Goal: Task Accomplishment & Management: Contribute content

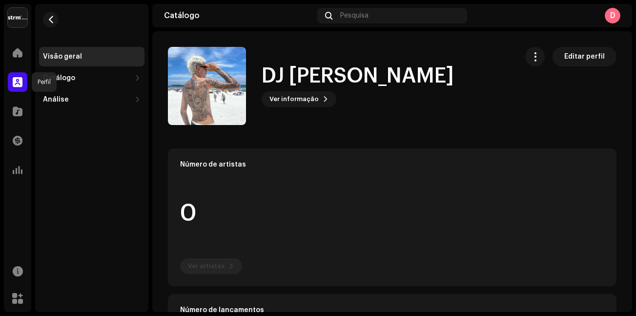
click at [19, 80] on span at bounding box center [18, 82] width 10 height 8
click at [52, 17] on span "button" at bounding box center [50, 20] width 7 height 8
click at [12, 54] on div at bounding box center [18, 53] width 20 height 20
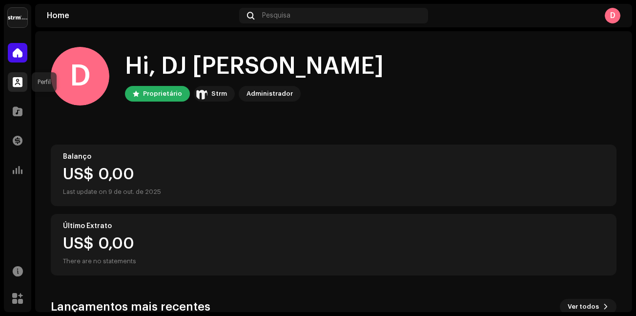
click at [20, 86] on span at bounding box center [18, 82] width 10 height 8
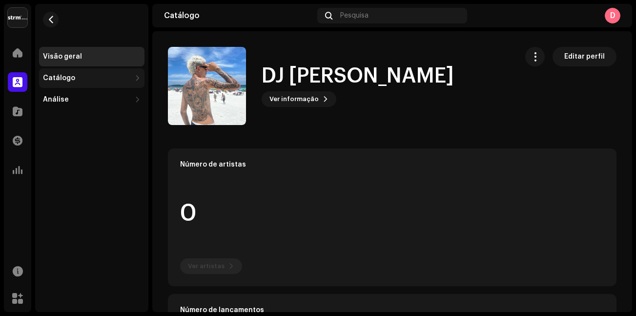
click at [76, 76] on div "Catálogo" at bounding box center [87, 78] width 88 height 8
click at [68, 98] on div "Lançamentos" at bounding box center [70, 100] width 47 height 8
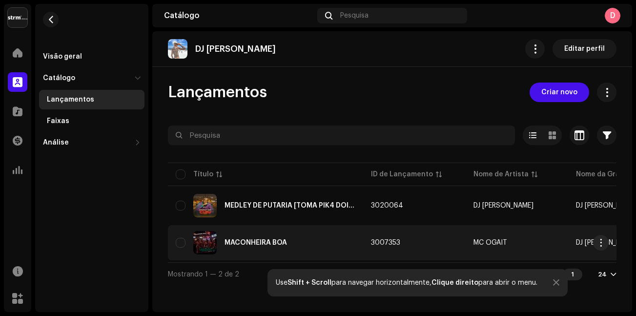
click at [271, 245] on div "MACONHEIRA BOA" at bounding box center [255, 242] width 62 height 7
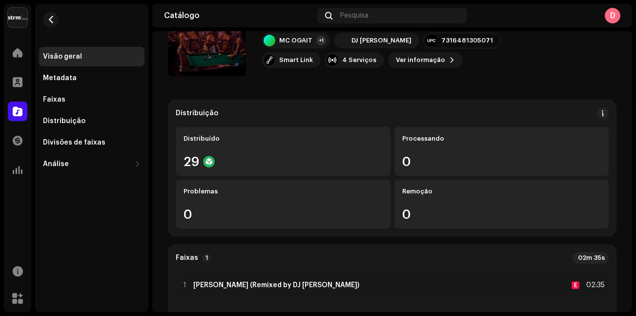
scroll to position [98, 0]
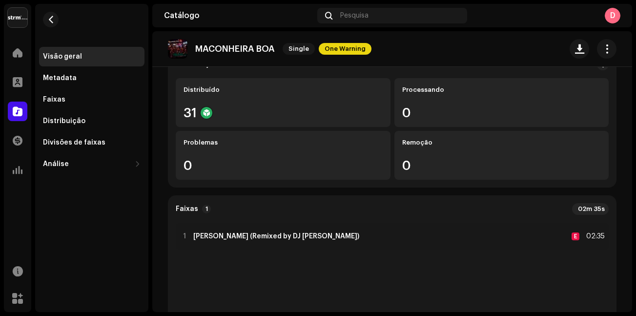
click at [248, 100] on re-o-release-hero "MACONHEIRA BOA Single One Warning MACONHEIRA BOA Single One Warning MC OGAIT +1…" at bounding box center [391, 70] width 479 height 78
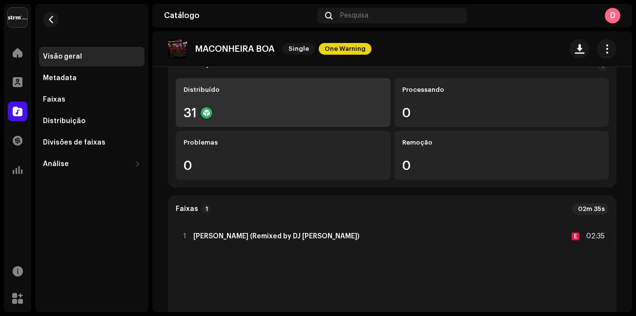
click at [181, 111] on div "Distribuído 31" at bounding box center [283, 102] width 215 height 49
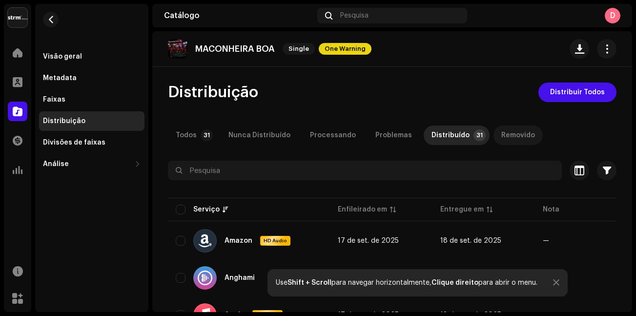
click at [508, 132] on div "Removido" at bounding box center [518, 135] width 34 height 20
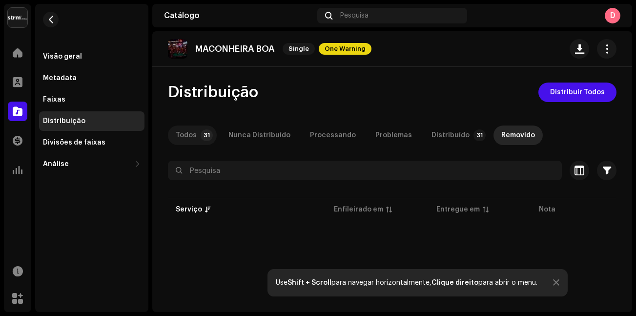
click at [192, 137] on div "Todos" at bounding box center [186, 135] width 21 height 20
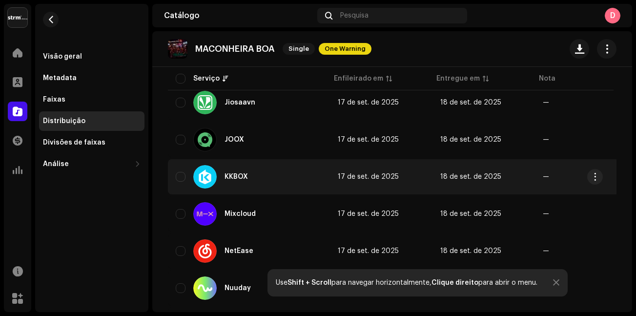
scroll to position [829, 0]
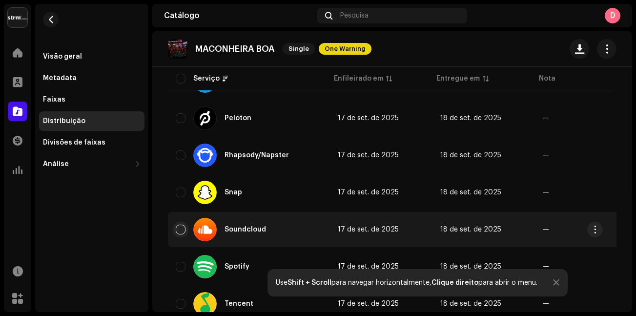
click at [184, 231] on input "checkbox" at bounding box center [181, 229] width 10 height 10
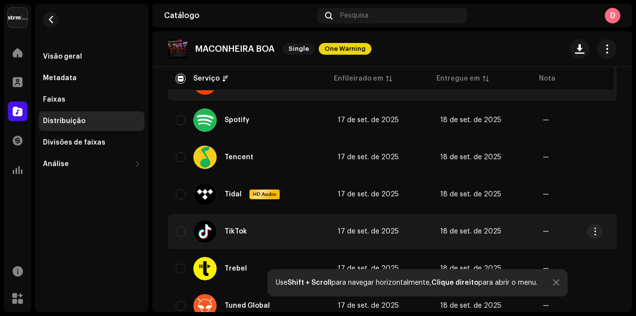
scroll to position [878, 0]
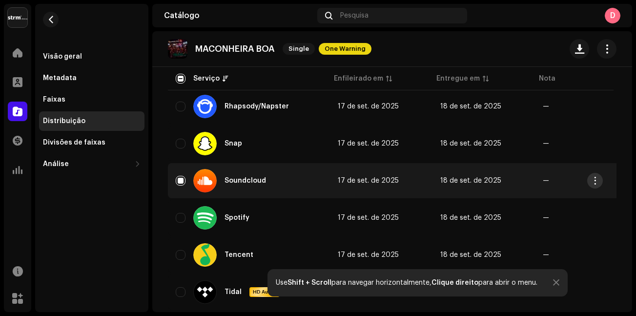
click at [594, 181] on span "button" at bounding box center [594, 181] width 7 height 8
click at [546, 179] on span "—" at bounding box center [585, 180] width 87 height 7
click at [498, 188] on div "Distribuir" at bounding box center [495, 192] width 91 height 8
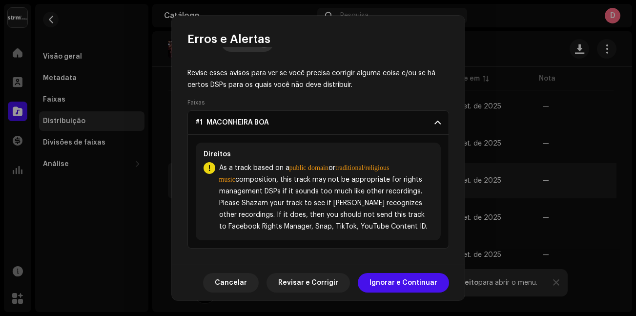
scroll to position [0, 0]
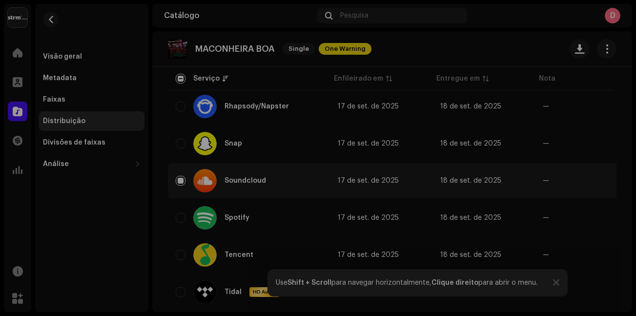
click at [542, 188] on div "Erros e Alertas Erro Alertas 1 Revise esses avisos para ver se você precisa cor…" at bounding box center [318, 158] width 636 height 316
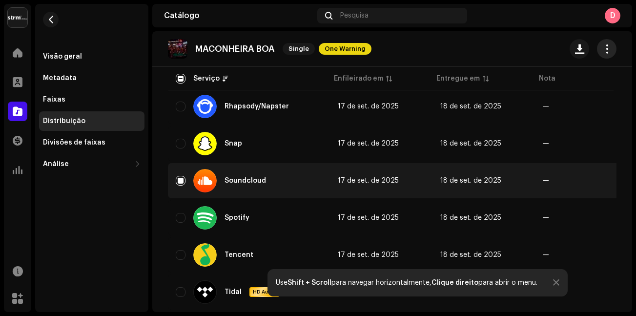
click at [603, 45] on span "button" at bounding box center [606, 49] width 9 height 8
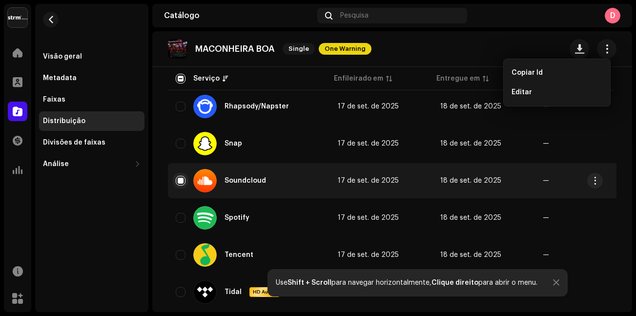
click at [179, 185] on input "Row Selected" at bounding box center [181, 181] width 10 height 10
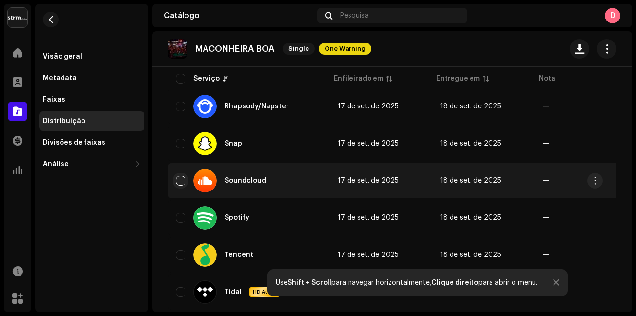
click at [184, 182] on input "Row Unselected" at bounding box center [181, 181] width 10 height 10
checkbox input "true"
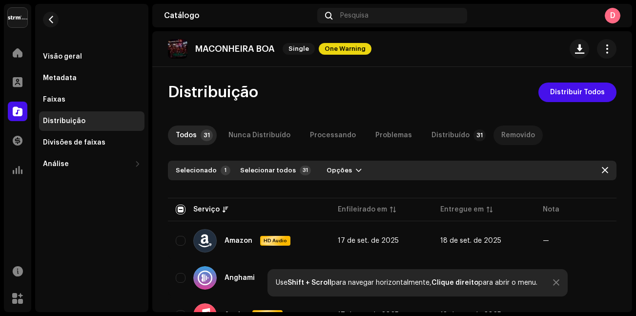
click at [501, 133] on div "Removido" at bounding box center [518, 135] width 34 height 20
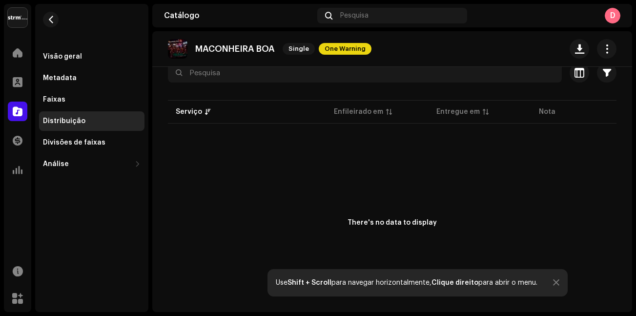
scroll to position [106, 0]
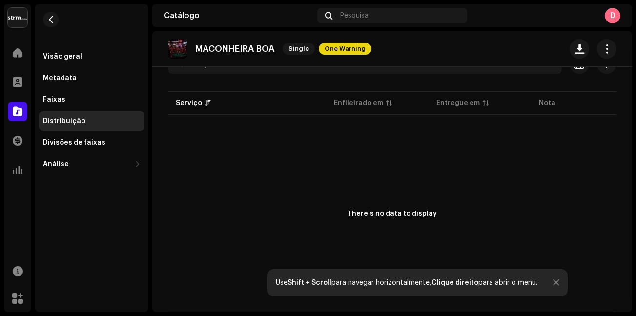
click at [378, 211] on div "There's no data to display" at bounding box center [391, 214] width 89 height 10
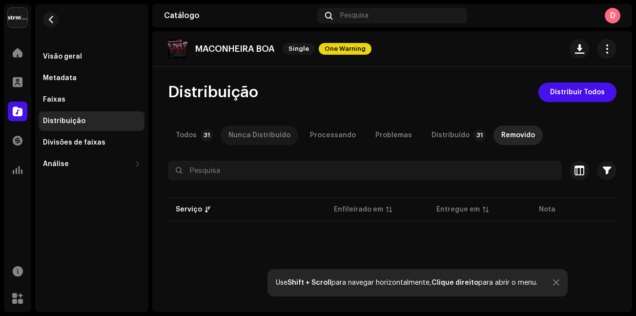
click at [251, 130] on div "Nunca Distribuído" at bounding box center [259, 135] width 62 height 20
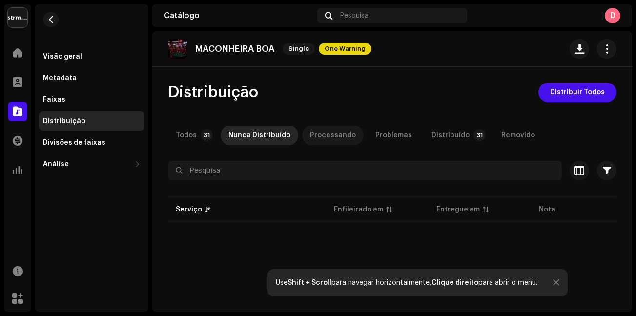
click at [321, 131] on div "Processando" at bounding box center [333, 135] width 46 height 20
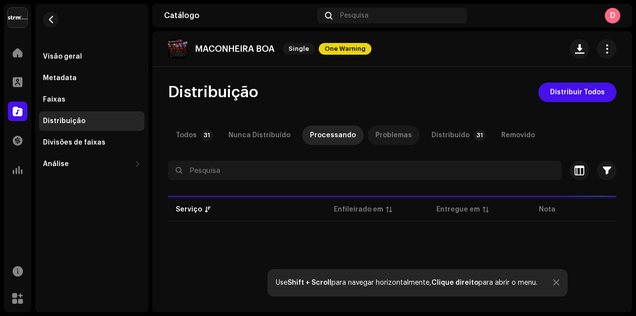
click at [390, 130] on div "Problemas" at bounding box center [393, 135] width 37 height 20
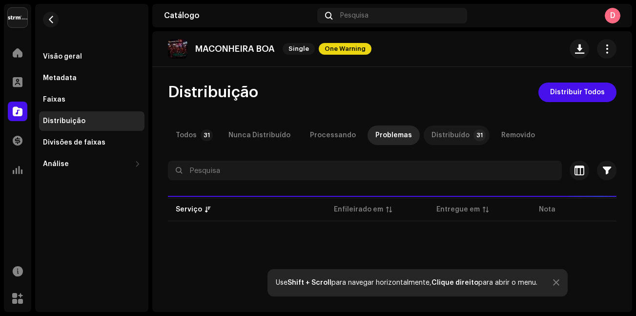
click at [457, 132] on div "Distribuído" at bounding box center [450, 135] width 38 height 20
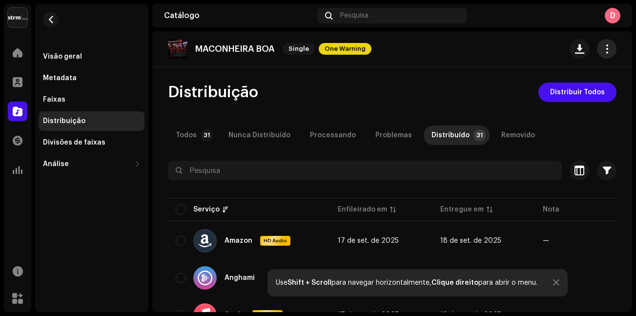
click at [602, 46] on span "button" at bounding box center [606, 49] width 9 height 8
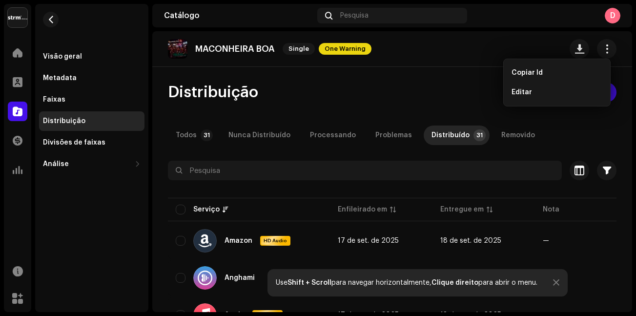
click at [365, 94] on div "Distribuição Distribuir Todos" at bounding box center [392, 92] width 448 height 20
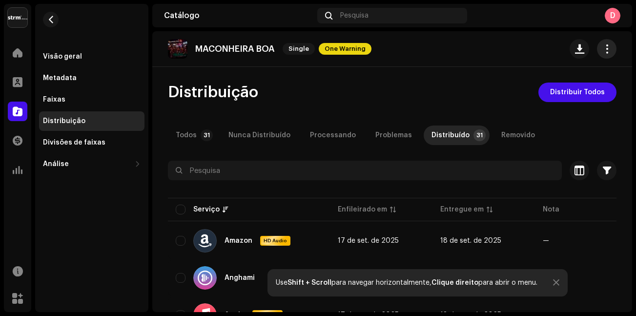
click at [609, 46] on button "button" at bounding box center [607, 49] width 20 height 20
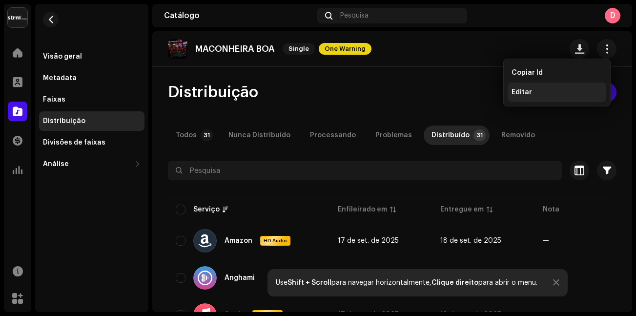
click at [528, 94] on span "Editar" at bounding box center [521, 92] width 20 height 8
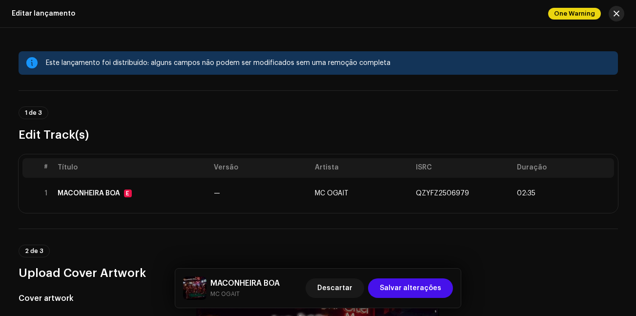
click at [617, 17] on span "button" at bounding box center [616, 14] width 6 height 8
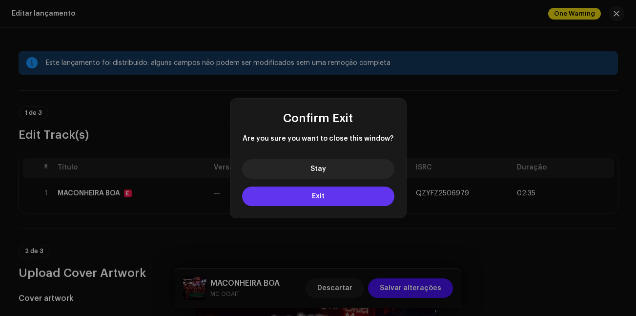
click at [320, 191] on button "Exit" at bounding box center [318, 196] width 152 height 20
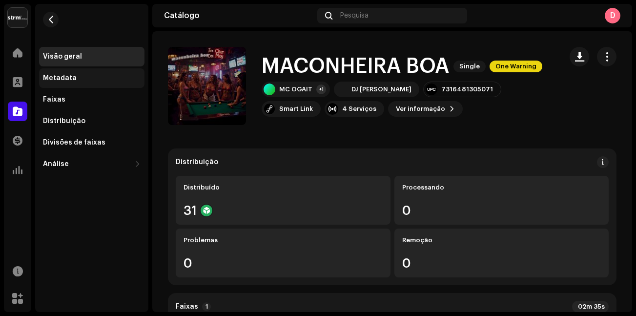
click at [86, 81] on div "Metadata" at bounding box center [92, 78] width 98 height 8
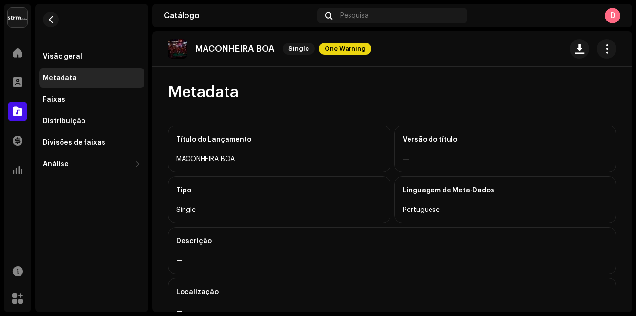
click at [71, 100] on div "Faixas" at bounding box center [92, 100] width 98 height 8
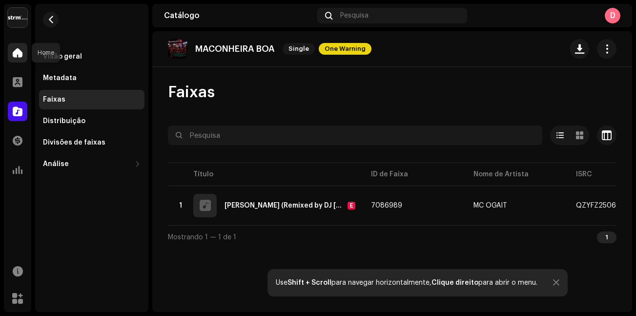
click at [17, 51] on span at bounding box center [18, 53] width 10 height 8
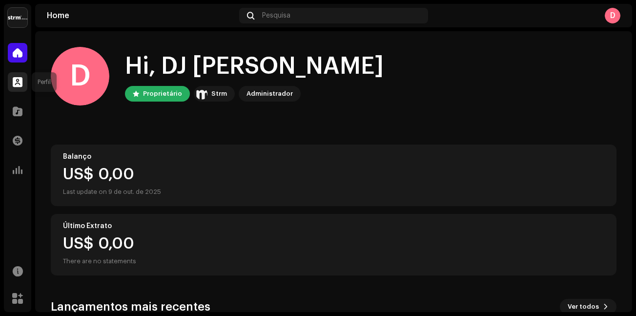
click at [17, 84] on span at bounding box center [18, 82] width 10 height 8
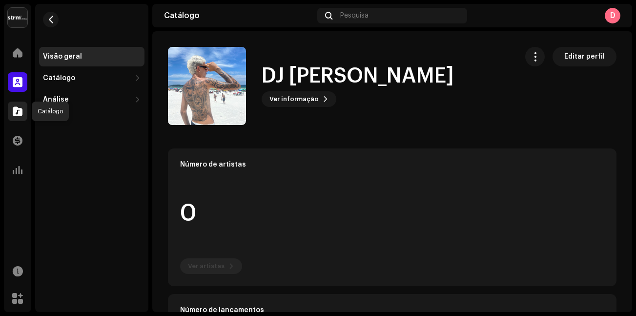
click at [20, 117] on div at bounding box center [18, 111] width 20 height 20
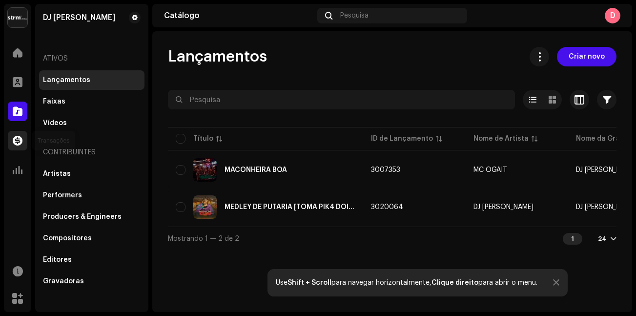
click at [20, 138] on span at bounding box center [18, 141] width 10 height 8
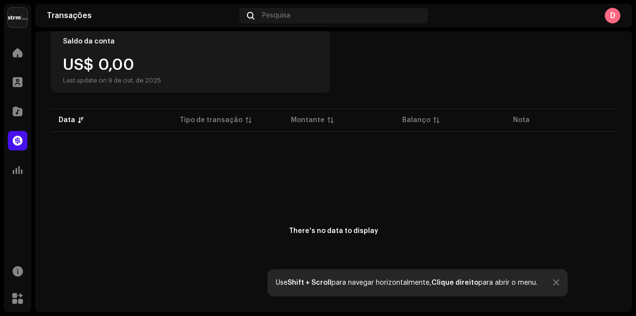
scroll to position [115, 0]
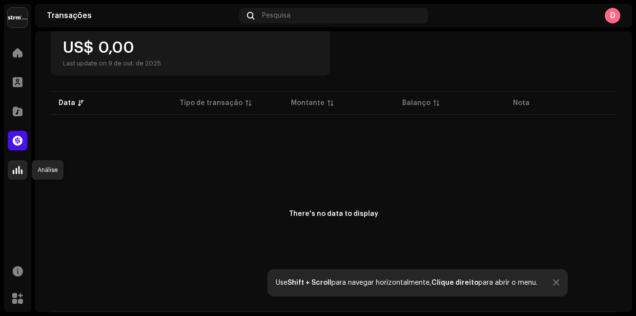
click at [13, 169] on span at bounding box center [18, 170] width 10 height 8
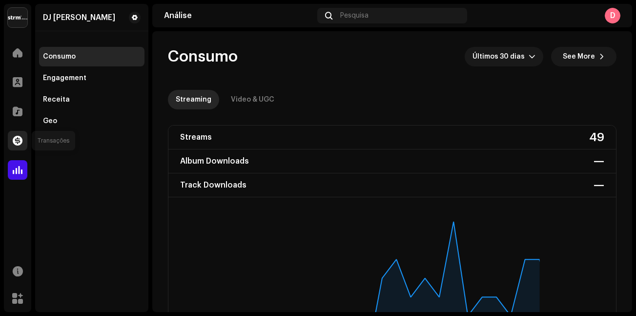
click at [18, 139] on span at bounding box center [18, 141] width 10 height 8
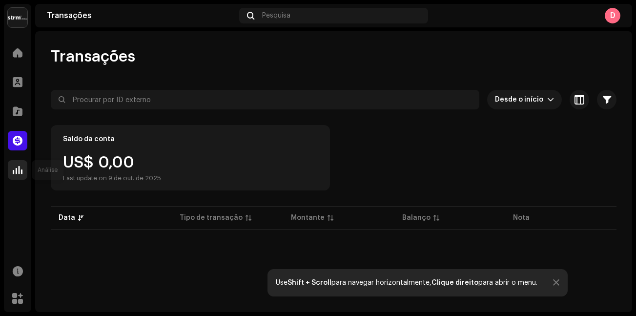
click at [21, 161] on div at bounding box center [18, 170] width 20 height 20
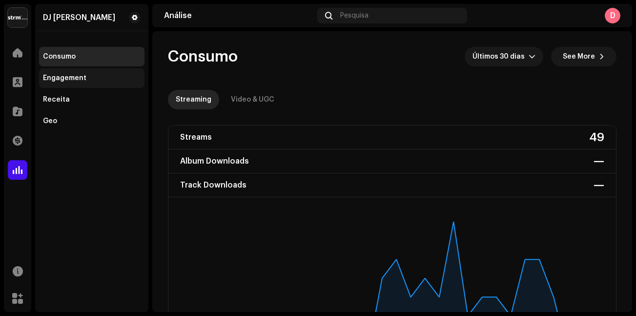
click at [73, 80] on div "Engagement" at bounding box center [64, 78] width 43 height 8
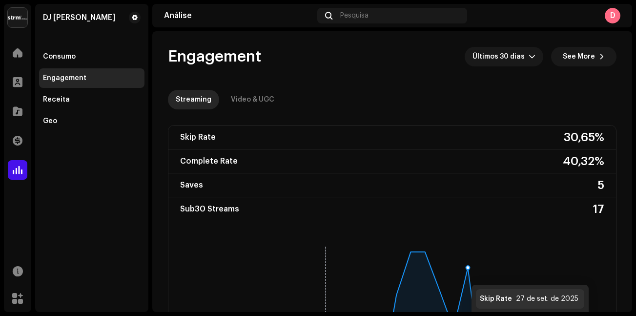
scroll to position [49, 0]
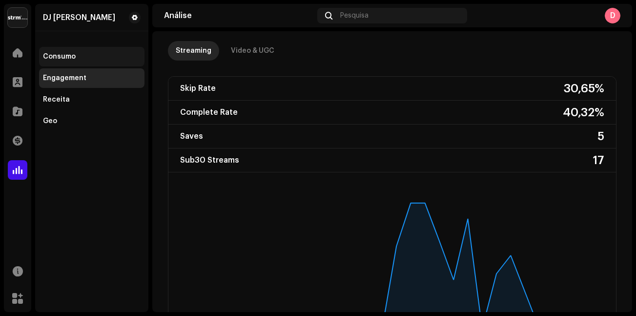
click at [54, 59] on div "Consumo" at bounding box center [59, 57] width 33 height 8
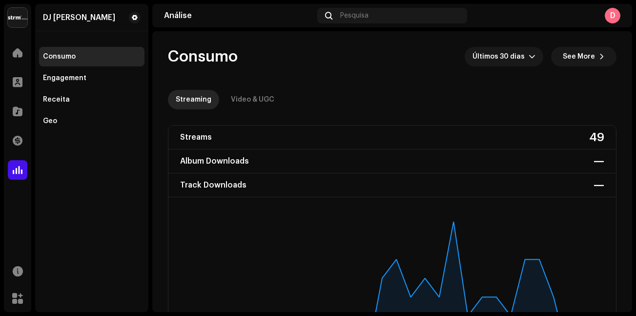
drag, startPoint x: 577, startPoint y: 135, endPoint x: 597, endPoint y: 138, distance: 20.7
click at [597, 138] on div "Streams 49" at bounding box center [391, 137] width 447 height 24
click at [79, 169] on div "DJ ARTUR Consumo Engagement Receita Geo" at bounding box center [91, 158] width 113 height 308
click at [16, 53] on span at bounding box center [18, 53] width 10 height 8
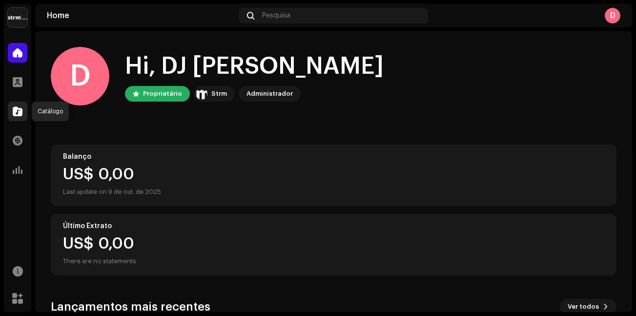
click at [16, 115] on span at bounding box center [18, 111] width 10 height 8
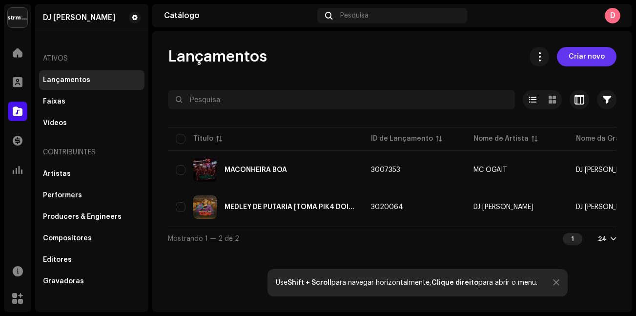
click at [602, 62] on span "Criar novo" at bounding box center [586, 57] width 36 height 20
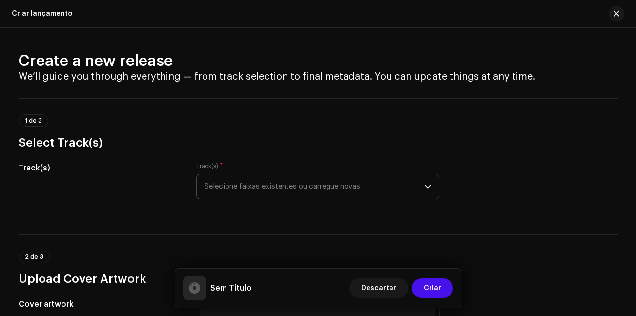
click at [243, 178] on span "Selecione faixas existentes ou carregue novas" at bounding box center [313, 186] width 219 height 24
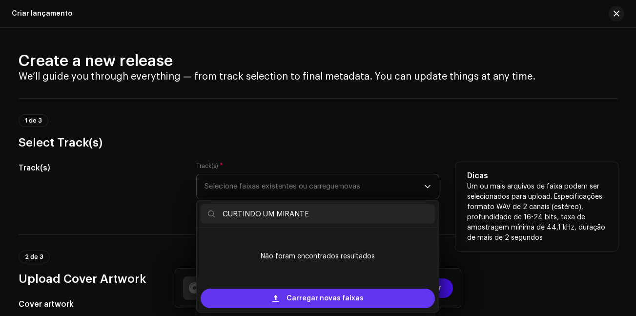
type input "CURTINDO UM MIRANTE"
click at [333, 296] on span "Carregar novas faixas" at bounding box center [324, 298] width 77 height 20
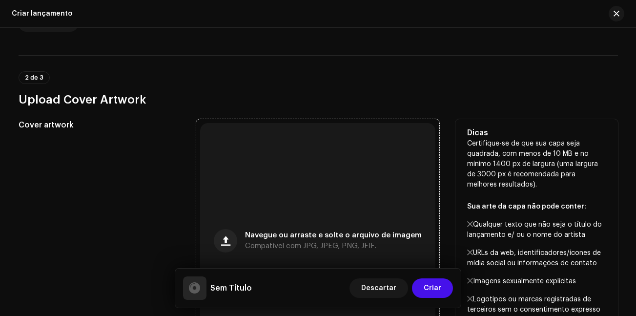
scroll to position [341, 0]
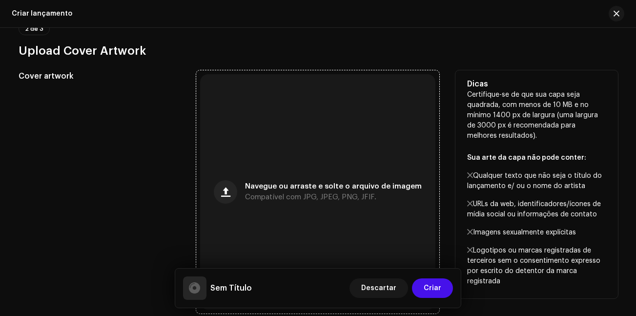
click at [240, 125] on div "Navegue ou arraste e solte o arquivo de imagem Compatível com JPG, JPEG, PNG, J…" at bounding box center [317, 191] width 235 height 235
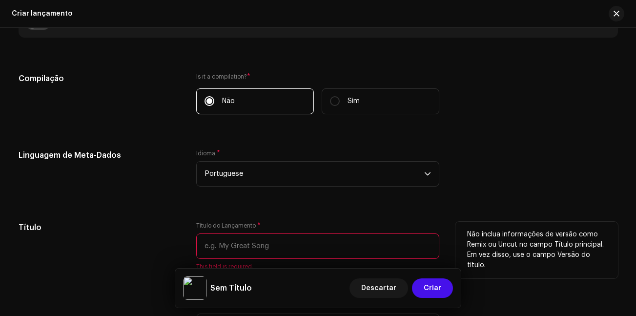
scroll to position [780, 0]
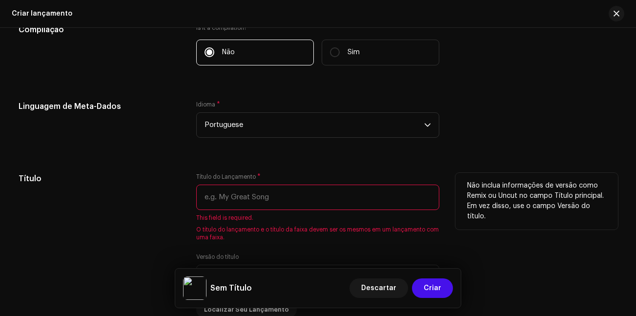
click at [251, 194] on input "text" at bounding box center [317, 196] width 243 height 25
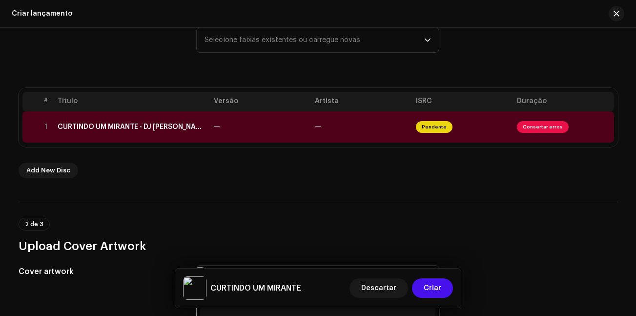
scroll to position [0, 0]
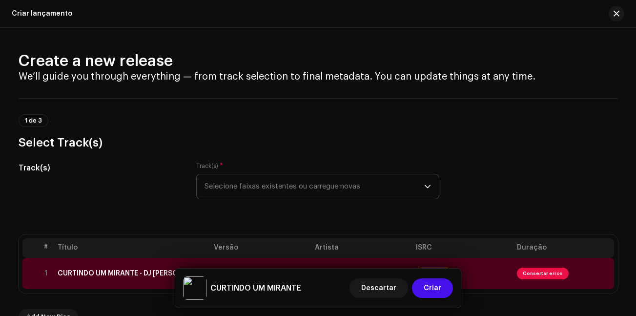
type input "CURTINDO UM MIRANTE"
click at [249, 191] on span "Selecione faixas existentes ou carregue novas" at bounding box center [313, 186] width 219 height 24
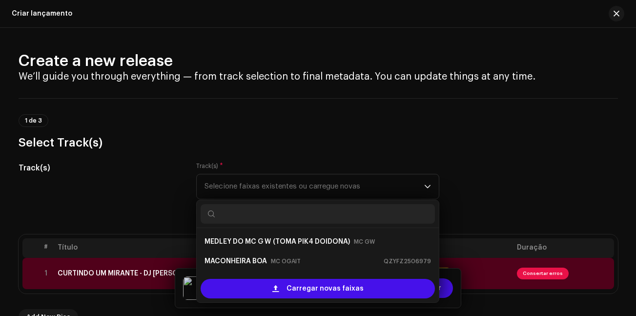
click at [117, 175] on div "Track(s)" at bounding box center [100, 186] width 162 height 49
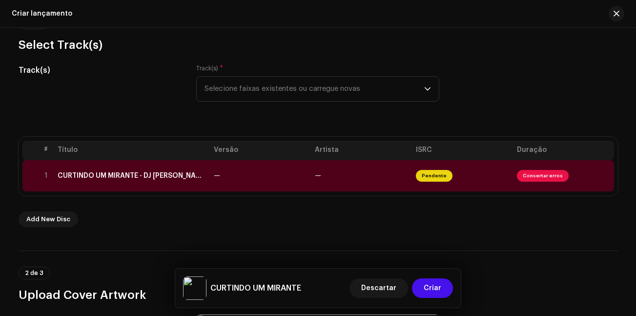
scroll to position [146, 0]
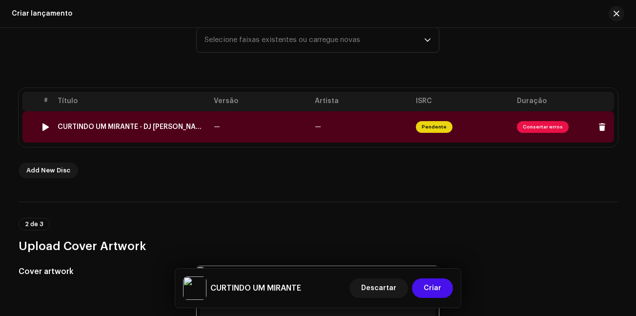
click at [308, 135] on td "—" at bounding box center [260, 126] width 101 height 31
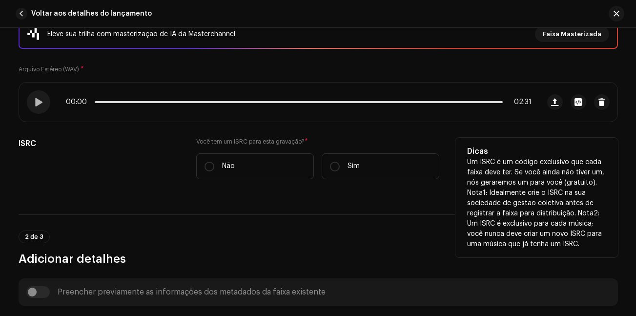
scroll to position [195, 0]
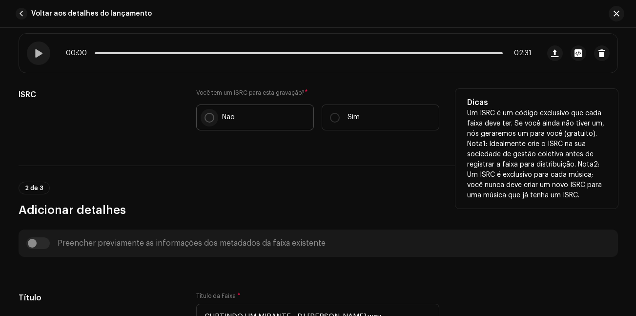
click at [207, 122] on input "Não" at bounding box center [209, 118] width 10 height 10
radio input "true"
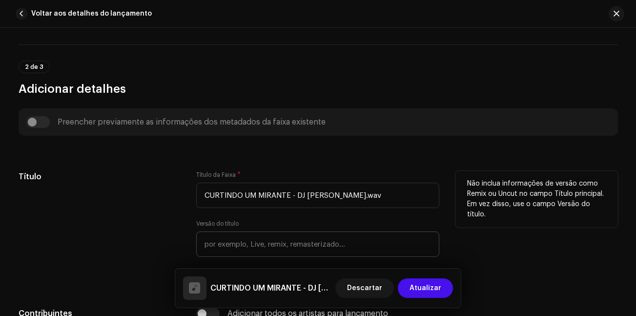
scroll to position [390, 0]
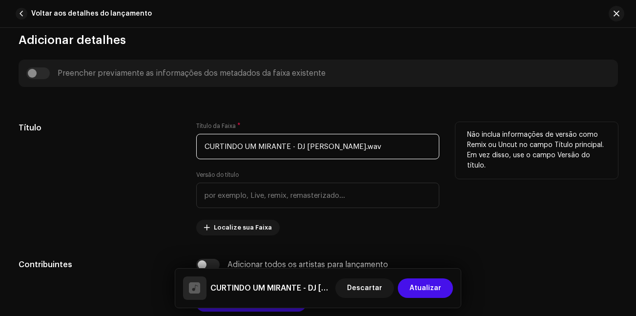
click at [316, 143] on input "CURTINDO UM MIRANTE - DJ [PERSON_NAME].wav" at bounding box center [317, 146] width 243 height 25
paste input "text"
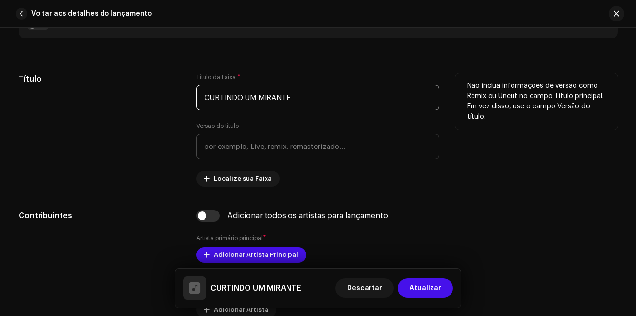
type input "CURTINDO UM MIRANTE"
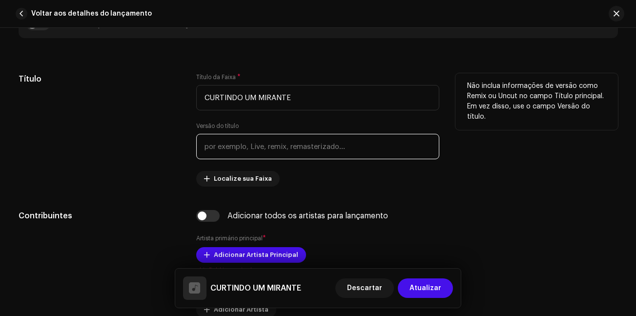
click at [272, 151] on input "text" at bounding box center [317, 146] width 243 height 25
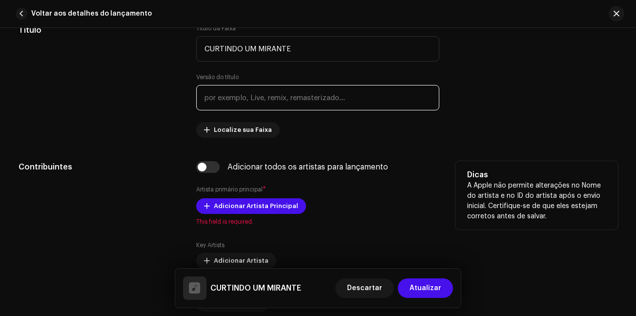
scroll to position [537, 0]
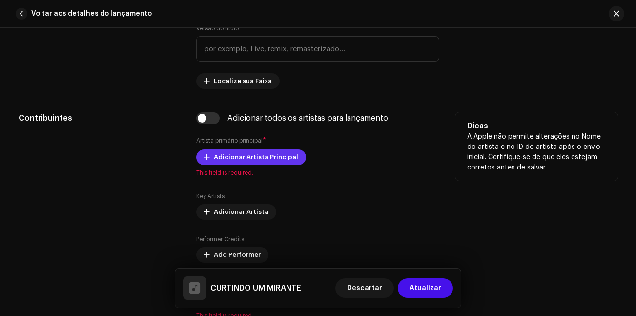
click at [240, 160] on span "Adicionar Artista Principal" at bounding box center [256, 157] width 84 height 20
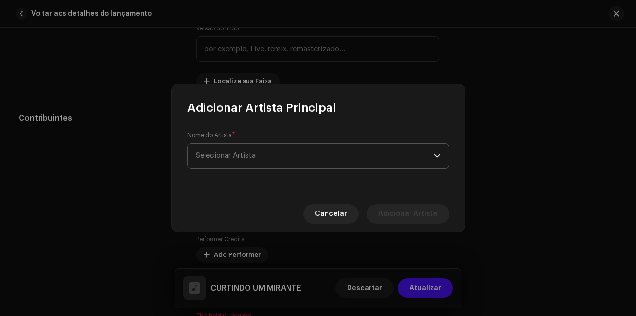
click at [253, 156] on span "Selecionar Artista" at bounding box center [226, 155] width 60 height 7
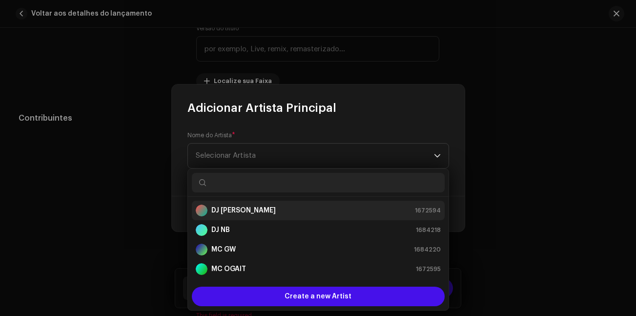
click at [232, 213] on strong "DJ [PERSON_NAME]" at bounding box center [243, 210] width 64 height 10
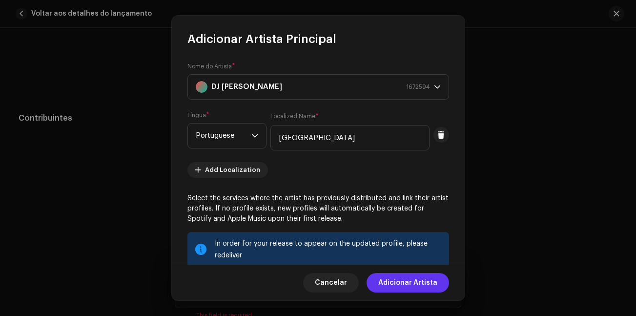
click at [421, 284] on span "Adicionar Artista" at bounding box center [407, 283] width 59 height 20
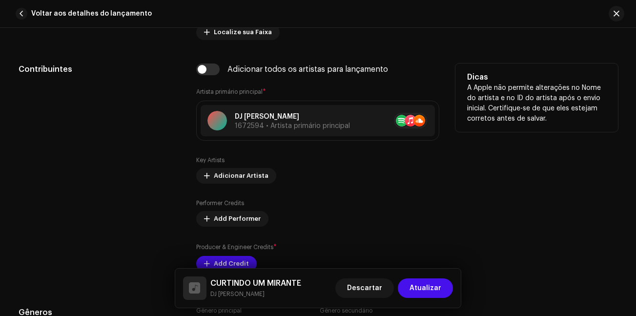
scroll to position [634, 0]
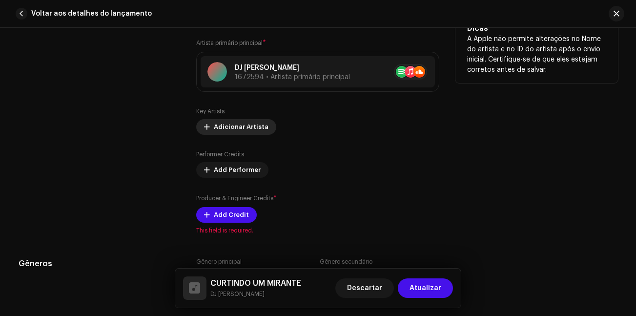
click at [223, 125] on span "Adicionar Artista" at bounding box center [241, 127] width 55 height 20
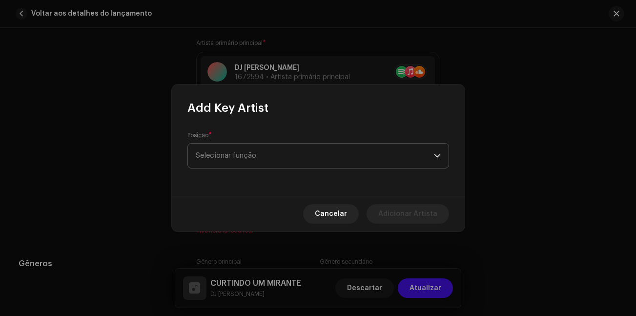
click at [250, 159] on span "Selecionar função" at bounding box center [315, 155] width 238 height 24
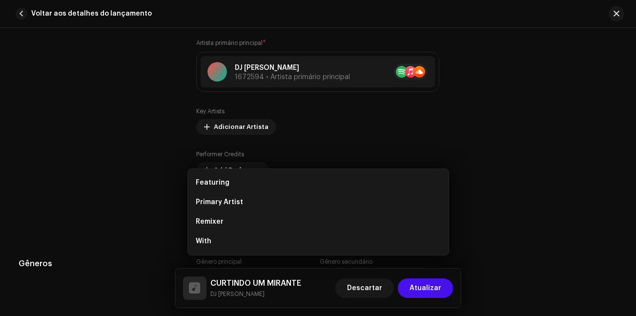
click at [105, 197] on div "Add Key Artist Posição * Selecionar função Cancelar Adicionar Artista" at bounding box center [318, 158] width 636 height 316
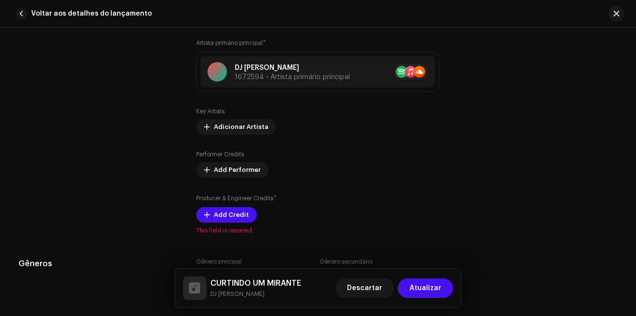
scroll to position [683, 0]
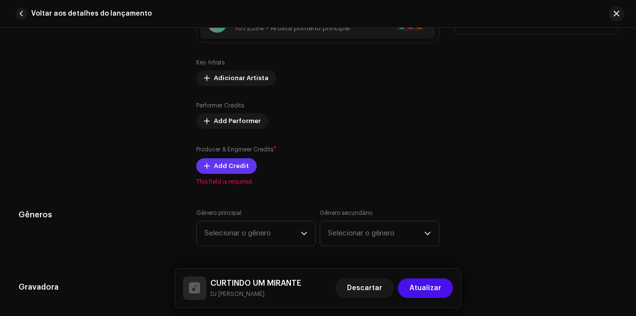
click at [228, 170] on span "Add Credit" at bounding box center [231, 166] width 35 height 20
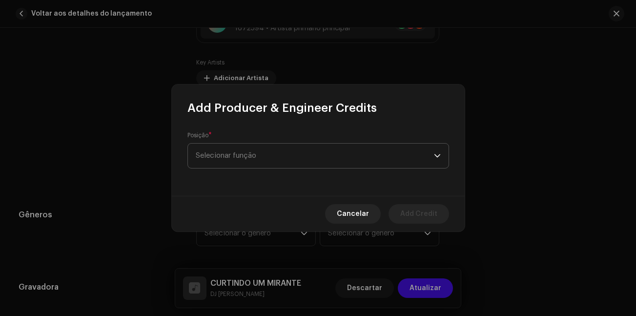
click at [270, 145] on span "Selecionar função" at bounding box center [315, 155] width 238 height 24
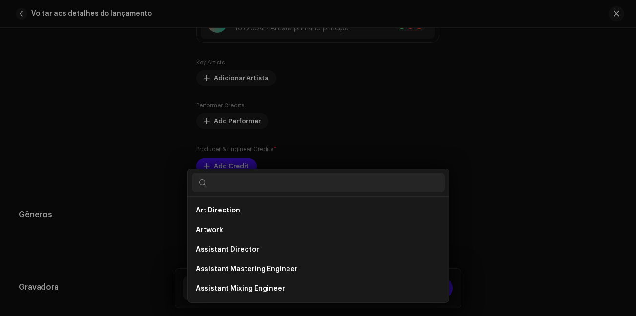
click at [62, 148] on div "Add Producer & Engineer Credits Posição * Selecionar função Cancelar Add Credit" at bounding box center [318, 158] width 636 height 316
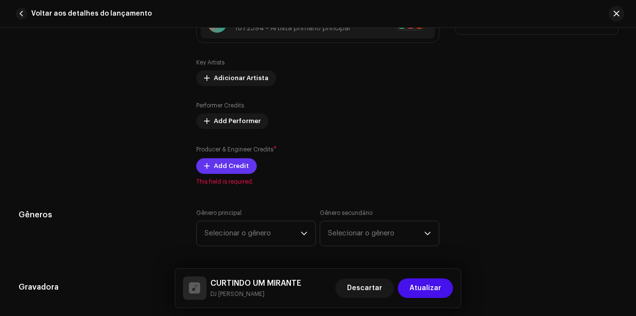
click at [239, 170] on span "Add Credit" at bounding box center [231, 166] width 35 height 20
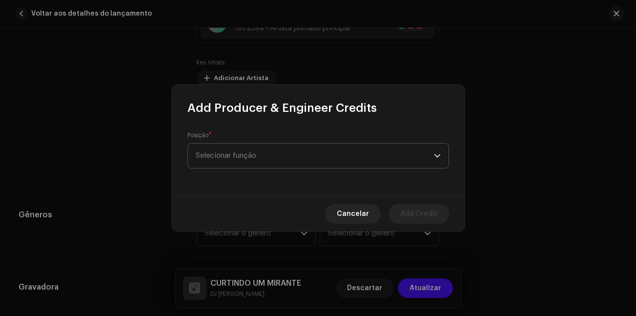
click at [258, 154] on span "Selecionar função" at bounding box center [315, 155] width 238 height 24
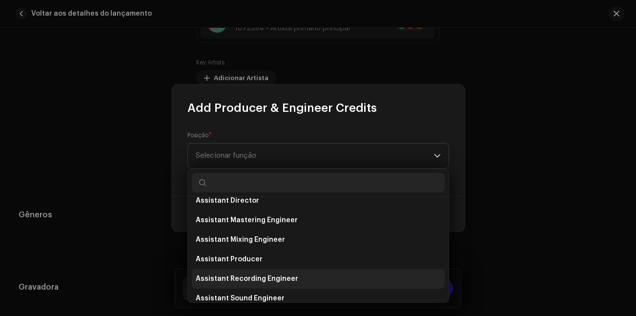
scroll to position [98, 0]
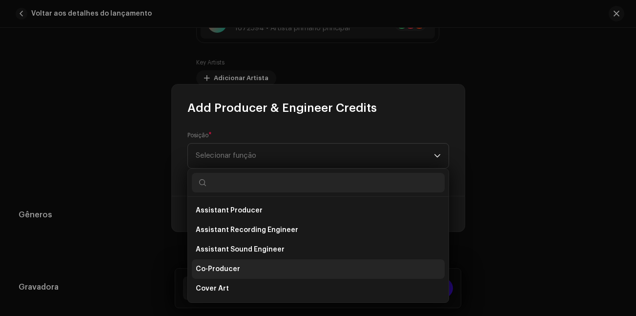
click at [248, 270] on li "Co-Producer" at bounding box center [318, 269] width 253 height 20
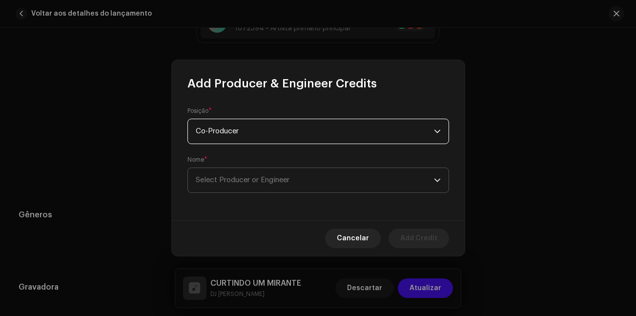
click at [251, 176] on span "Select Producer or Engineer" at bounding box center [315, 180] width 238 height 24
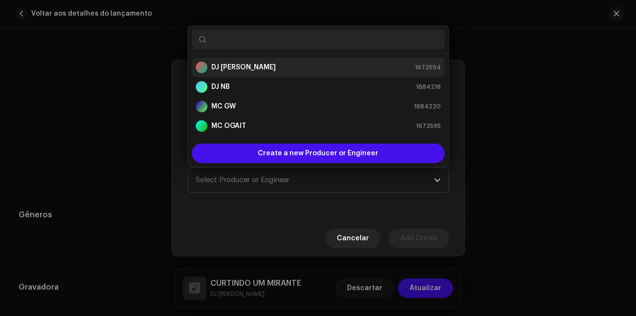
click at [241, 68] on strong "DJ [PERSON_NAME]" at bounding box center [243, 67] width 64 height 10
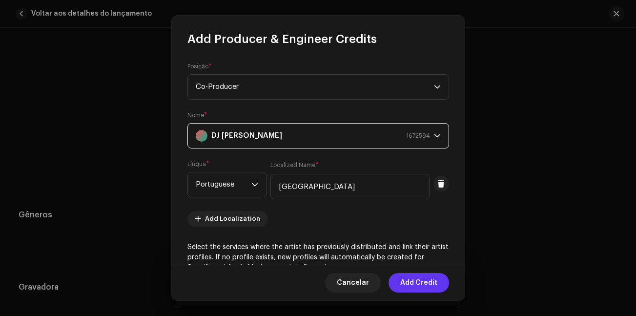
click at [423, 284] on span "Add Credit" at bounding box center [418, 283] width 37 height 20
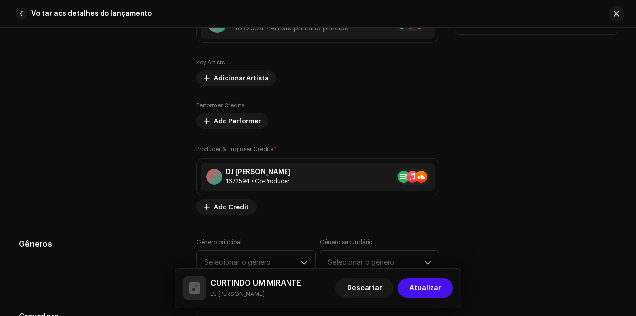
scroll to position [585, 0]
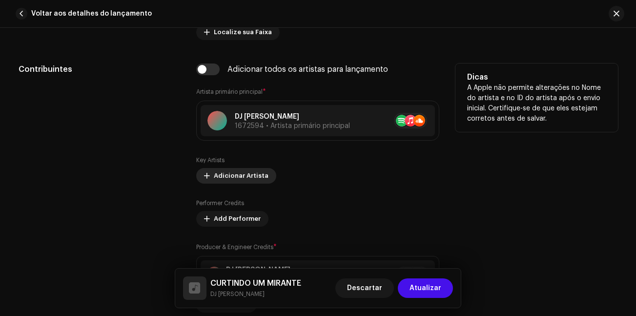
click at [244, 177] on span "Adicionar Artista" at bounding box center [241, 176] width 55 height 20
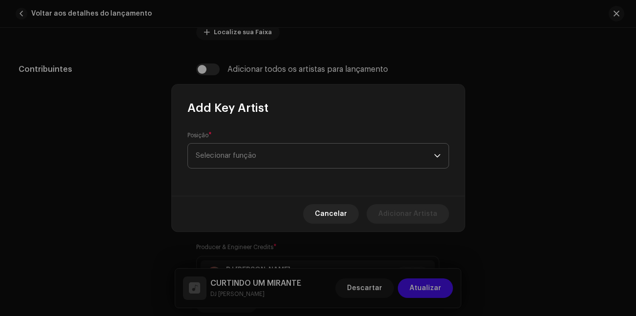
click at [248, 155] on span "Selecionar função" at bounding box center [315, 155] width 238 height 24
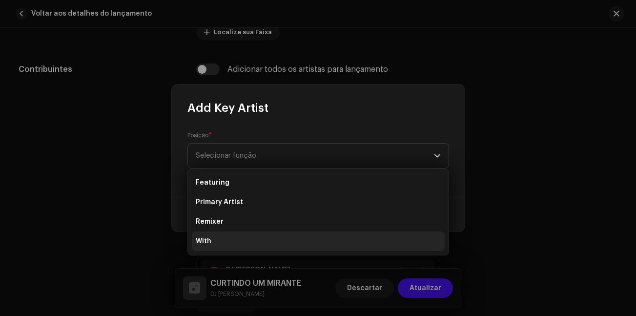
click at [225, 248] on li "With" at bounding box center [318, 241] width 253 height 20
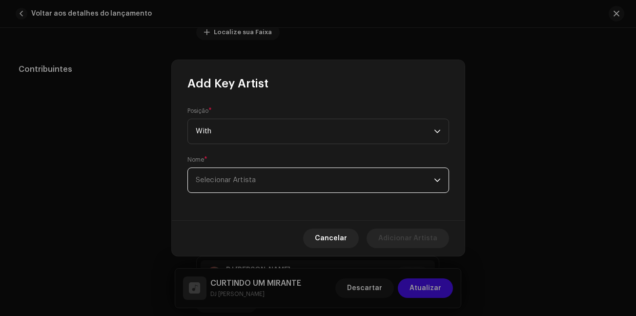
click at [255, 175] on span "Selecionar Artista" at bounding box center [315, 180] width 238 height 24
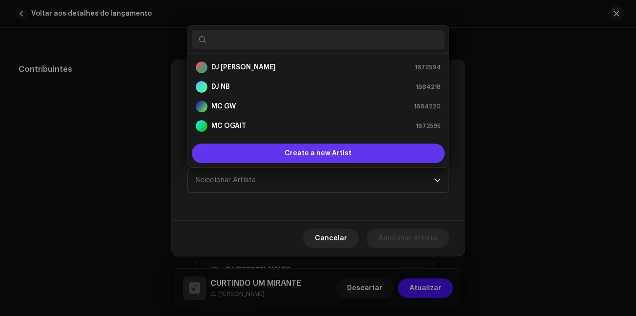
click at [338, 150] on span "Create a new Artist" at bounding box center [317, 153] width 67 height 20
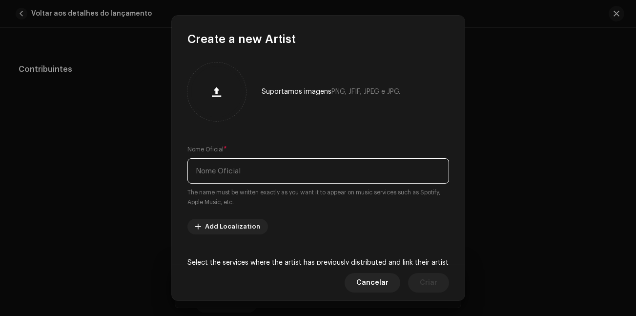
click at [238, 175] on input "text" at bounding box center [317, 170] width 261 height 25
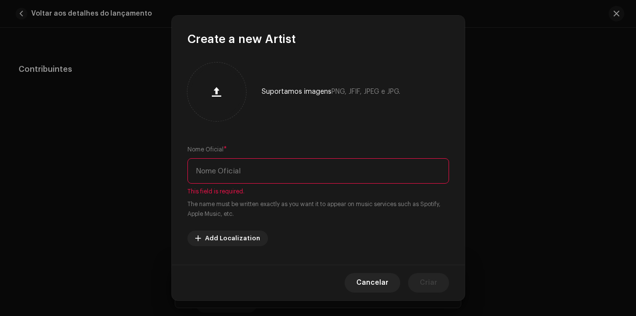
paste input "[PERSON_NAME]"
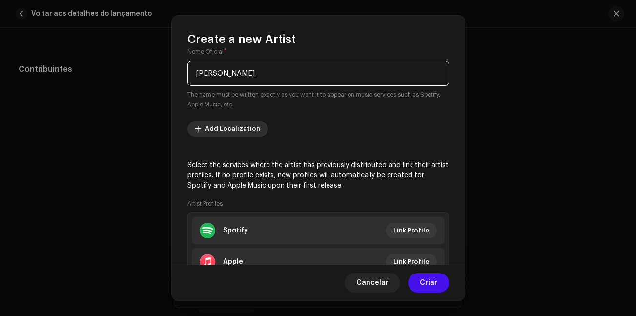
scroll to position [171, 0]
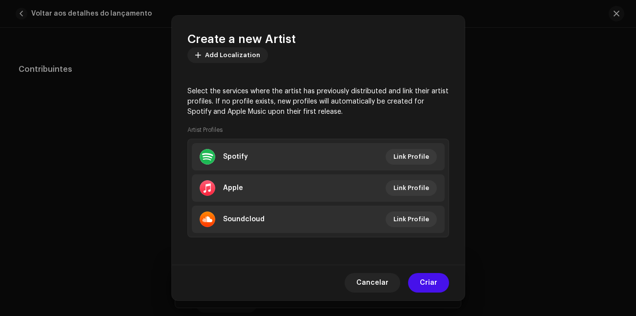
type input "[PERSON_NAME]"
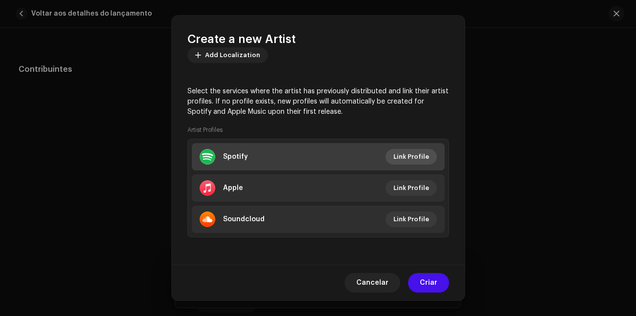
click at [418, 153] on span "Link Profile" at bounding box center [411, 157] width 36 height 20
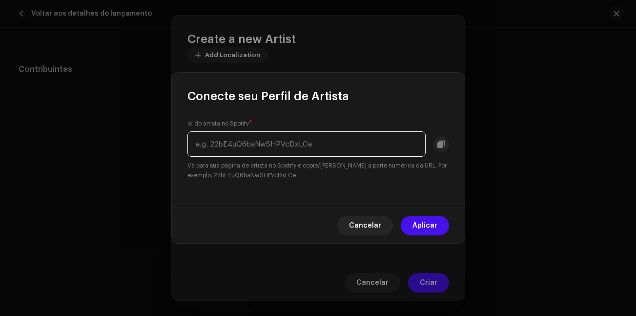
click at [286, 146] on input "text" at bounding box center [306, 143] width 238 height 25
paste input "[URL][DOMAIN_NAME]"
type input "[URL][DOMAIN_NAME]"
paste input "4JA9UvIYD3D5kL7utiGJMI"
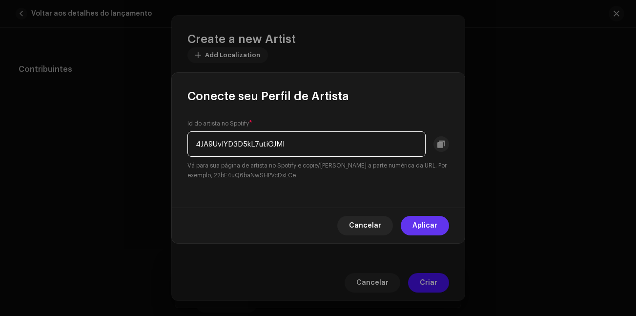
type input "4JA9UvIYD3D5kL7utiGJMI"
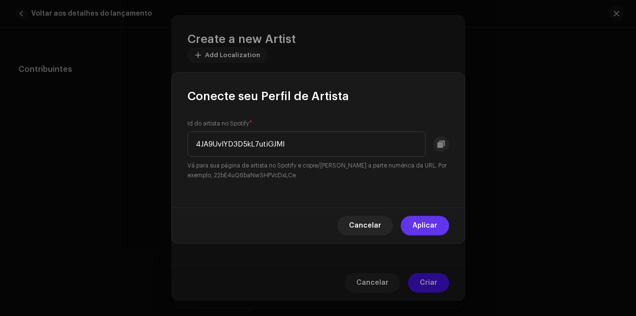
click at [438, 224] on button "Aplicar" at bounding box center [424, 226] width 48 height 20
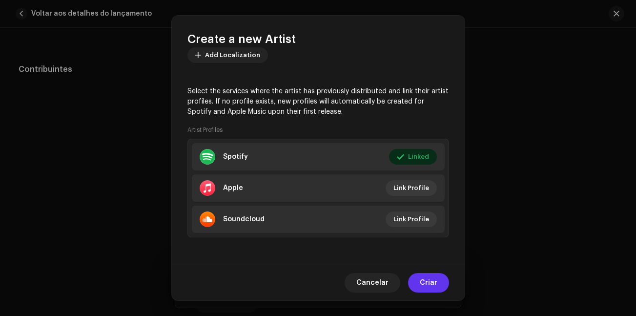
click at [429, 279] on span "Criar" at bounding box center [428, 283] width 18 height 20
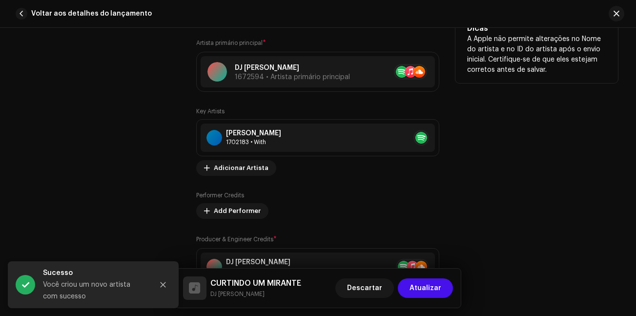
scroll to position [683, 0]
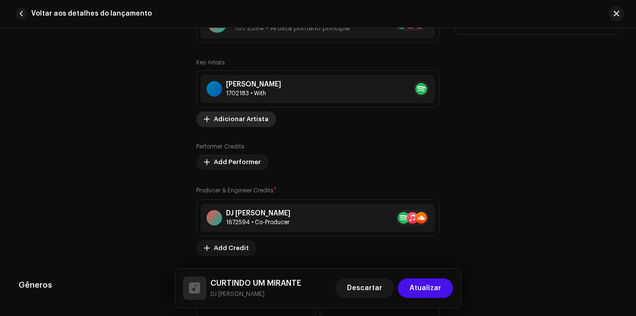
click at [252, 117] on span "Adicionar Artista" at bounding box center [241, 119] width 55 height 20
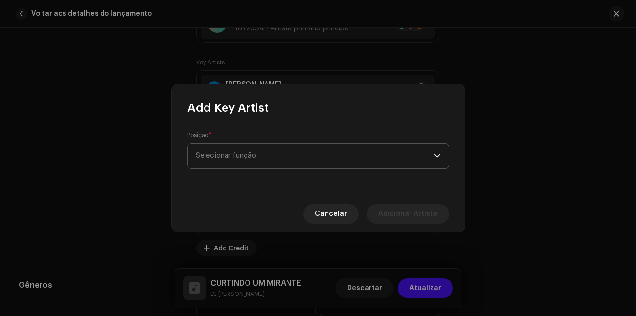
click at [269, 158] on span "Selecionar função" at bounding box center [315, 155] width 238 height 24
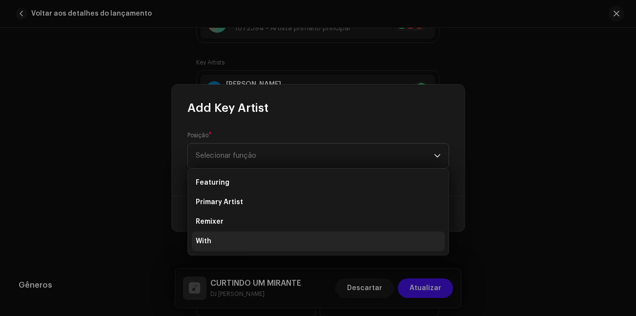
click at [212, 241] on li "With" at bounding box center [318, 241] width 253 height 20
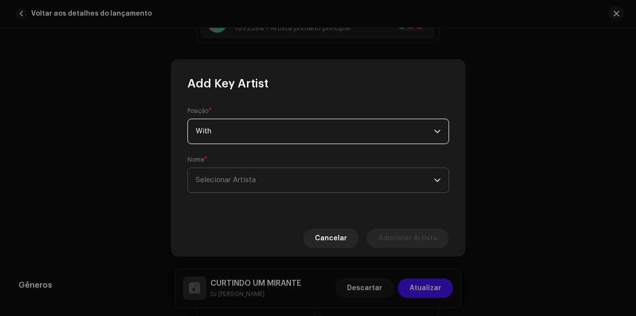
click at [240, 173] on span "Selecionar Artista" at bounding box center [315, 180] width 238 height 24
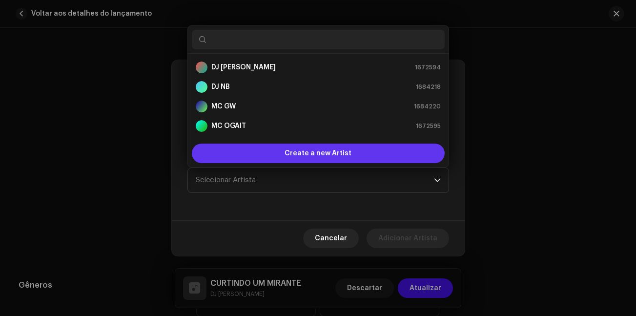
click at [311, 150] on span "Create a new Artist" at bounding box center [317, 153] width 67 height 20
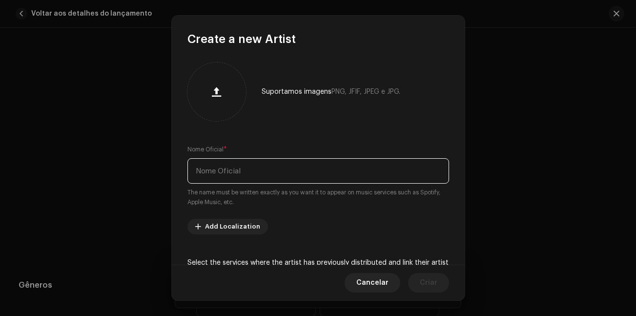
click at [248, 171] on input "text" at bounding box center [317, 170] width 261 height 25
paste input "[PERSON_NAME],"
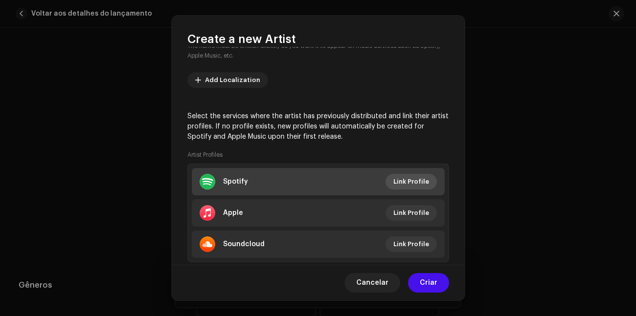
type input "[PERSON_NAME],"
click at [416, 181] on span "Link Profile" at bounding box center [411, 182] width 36 height 20
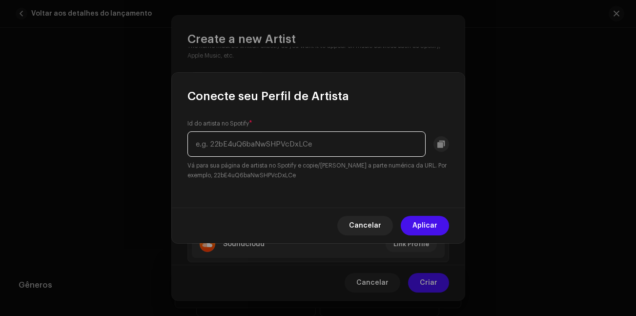
click at [291, 152] on input "text" at bounding box center [306, 143] width 238 height 25
paste input "0Lhk5DBsN2N0HGUZ0TmUq2"
type input "0Lhk5DBsN2N0HGUZ0TmUq2"
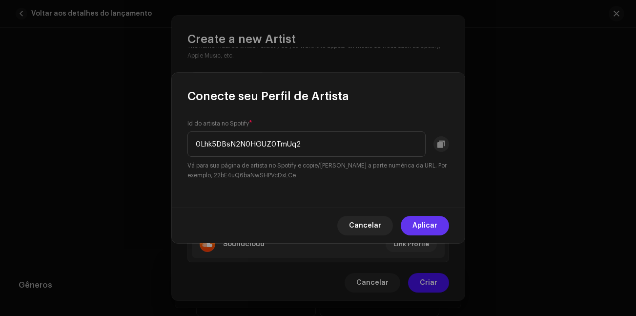
click at [415, 228] on span "Aplicar" at bounding box center [424, 226] width 25 height 20
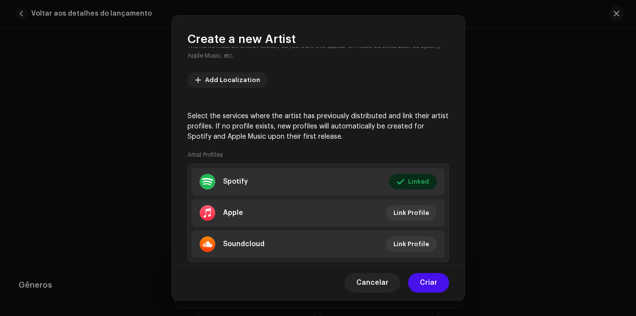
scroll to position [0, 0]
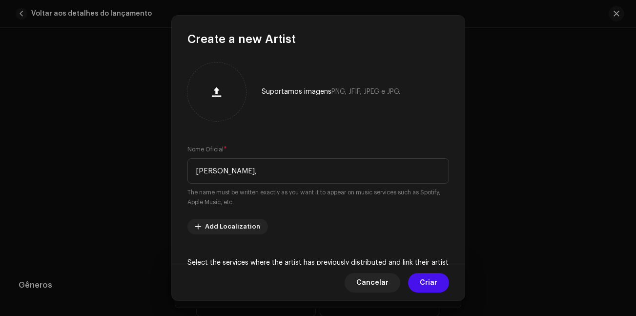
click at [439, 286] on button "Criar" at bounding box center [428, 283] width 41 height 20
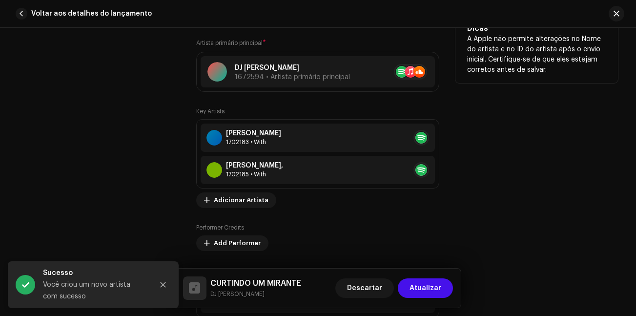
scroll to position [683, 0]
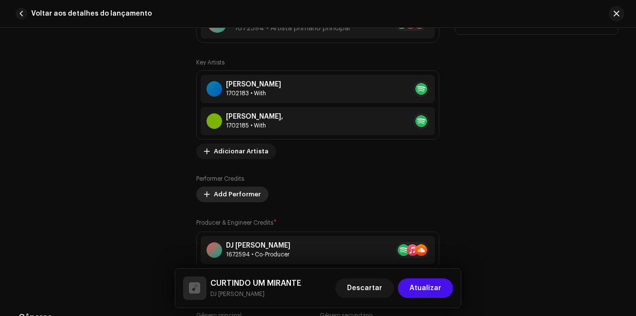
click at [249, 198] on span "Add Performer" at bounding box center [237, 194] width 47 height 20
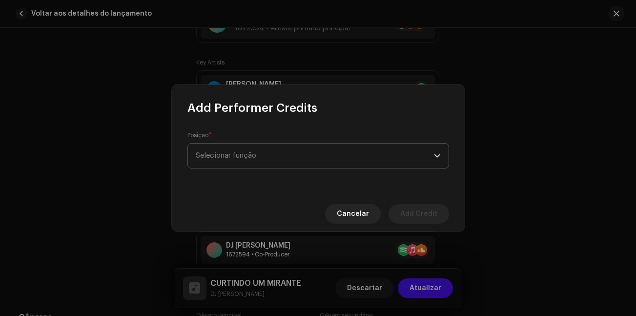
click at [268, 147] on span "Selecionar função" at bounding box center [315, 155] width 238 height 24
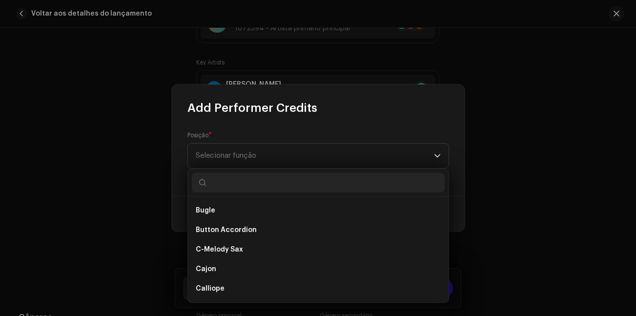
scroll to position [1155, 0]
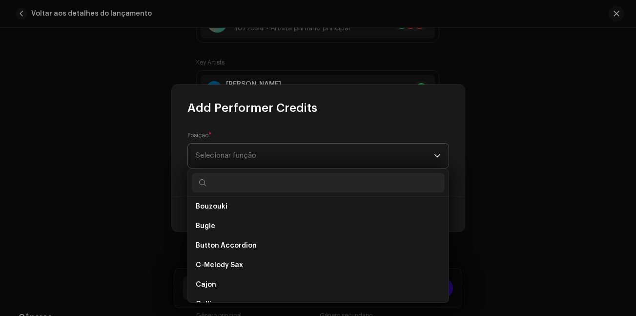
click at [232, 158] on span "Selecionar função" at bounding box center [315, 155] width 238 height 24
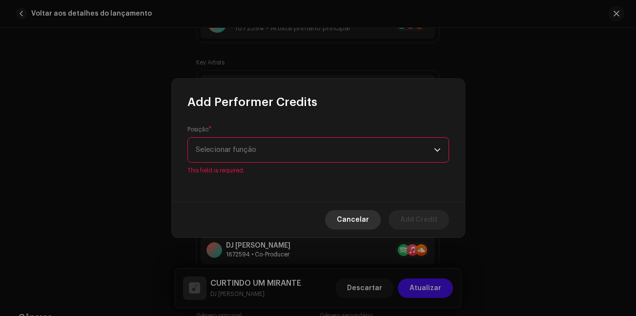
click at [346, 218] on span "Cancelar" at bounding box center [353, 220] width 32 height 20
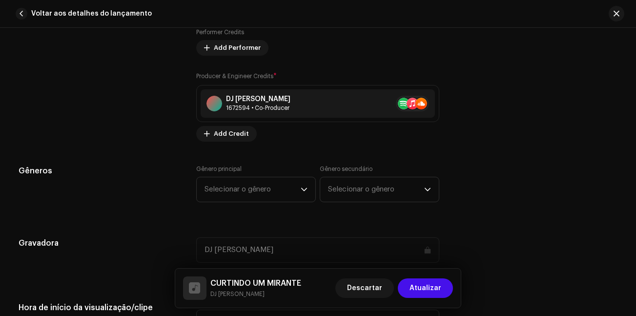
scroll to position [878, 0]
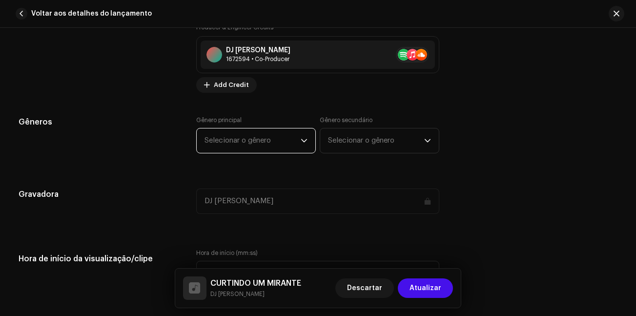
click at [274, 143] on span "Selecionar o gênero" at bounding box center [252, 140] width 96 height 24
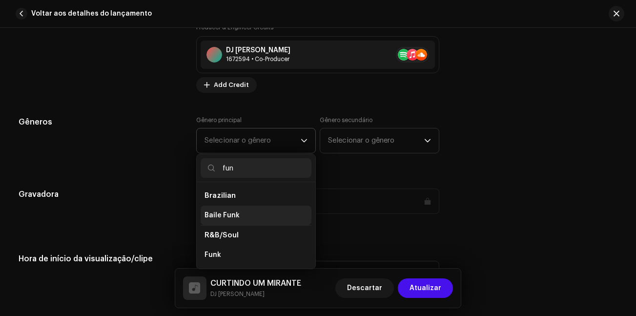
type input "fun"
click at [238, 217] on li "Baile Funk" at bounding box center [255, 215] width 111 height 20
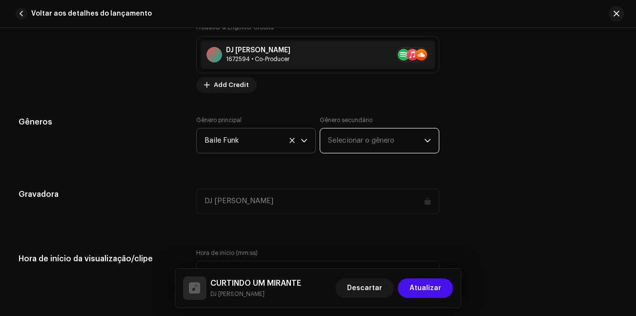
click at [382, 133] on span "Selecionar o gênero" at bounding box center [376, 140] width 96 height 24
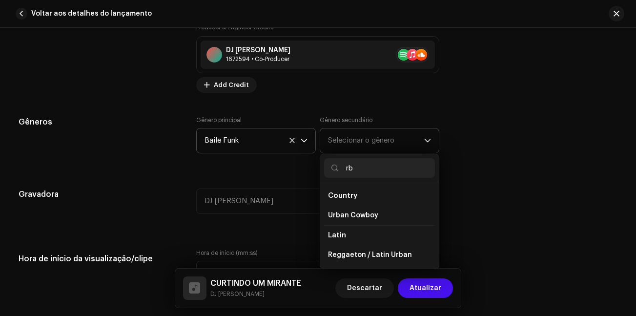
type input "r"
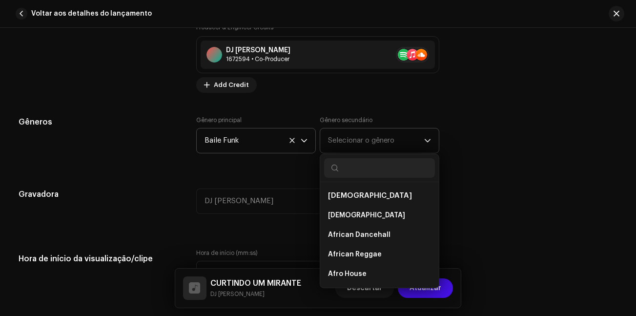
type input "a"
type input "soul"
click at [369, 238] on li "R&B/Soul" at bounding box center [379, 235] width 111 height 20
click at [348, 234] on span "R&B/Soul" at bounding box center [345, 234] width 34 height 7
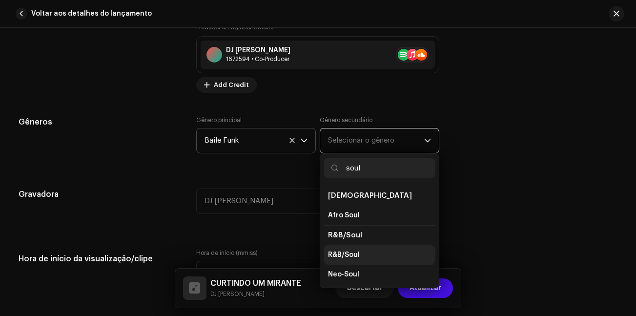
click at [349, 259] on li "R&B/Soul" at bounding box center [379, 255] width 111 height 20
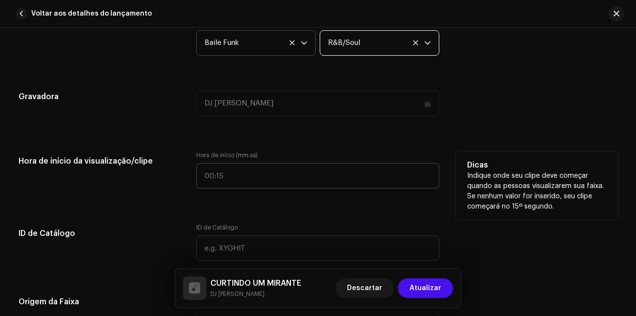
scroll to position [1024, 0]
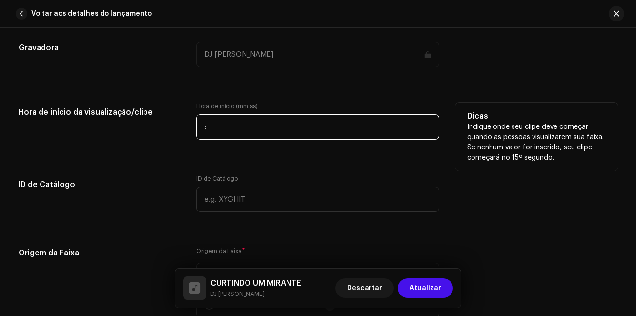
click at [235, 129] on input ":" at bounding box center [317, 126] width 243 height 25
type input "00:30"
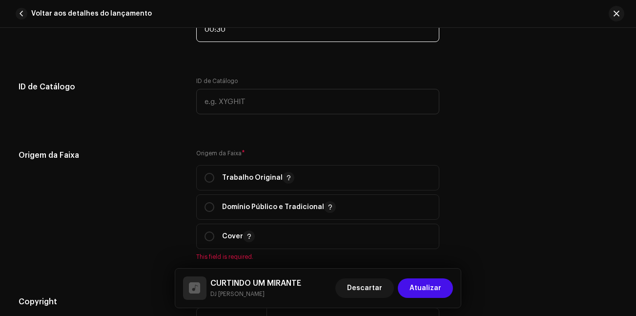
scroll to position [1171, 0]
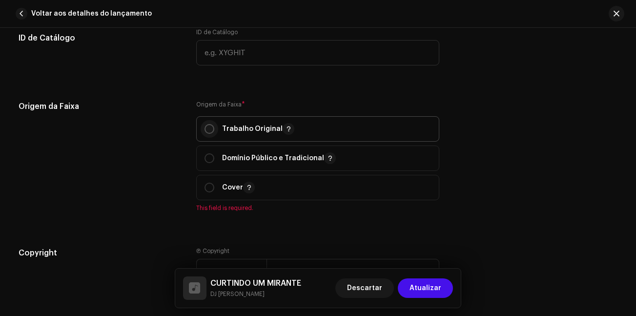
click at [208, 124] on input "radio" at bounding box center [209, 129] width 10 height 10
radio input "true"
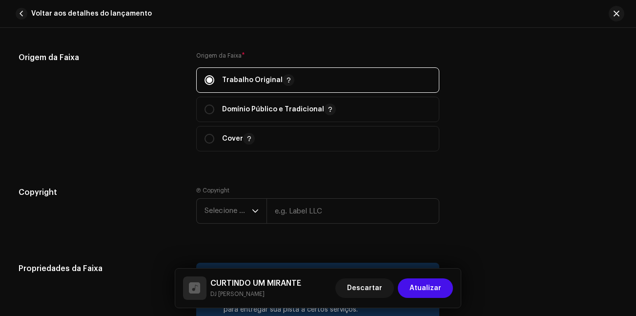
scroll to position [1268, 0]
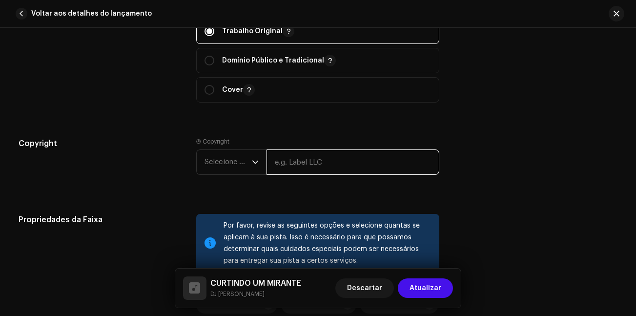
click at [309, 166] on input "text" at bounding box center [352, 161] width 173 height 25
click at [257, 147] on div "Ⓟ Copyright Selecione o ano" at bounding box center [317, 158] width 243 height 41
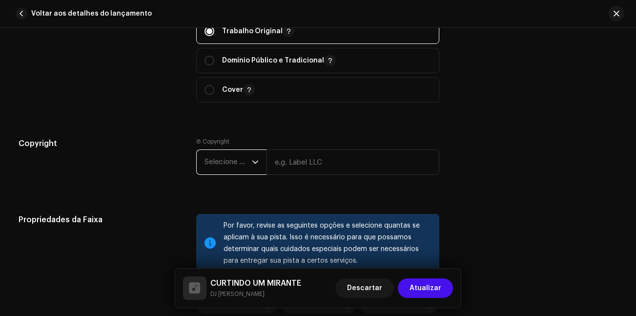
click at [247, 160] on span "Selecione o ano" at bounding box center [227, 162] width 47 height 24
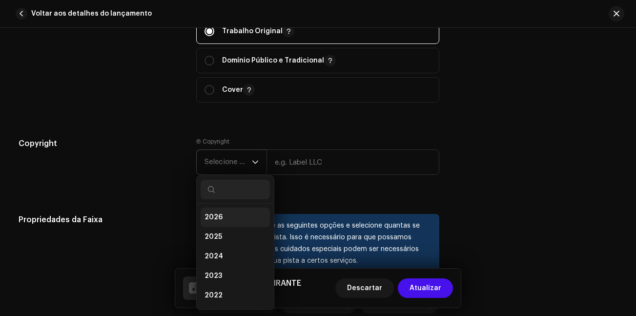
click at [231, 216] on li "2026" at bounding box center [234, 217] width 69 height 20
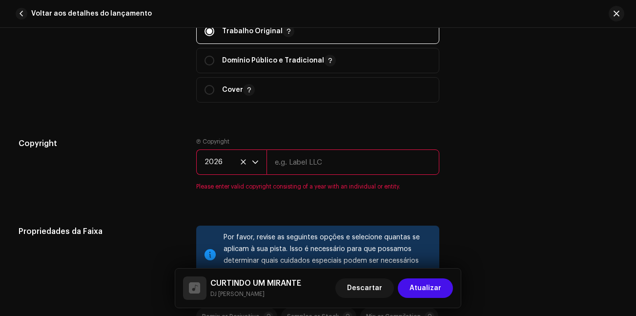
click at [249, 164] on span "2026" at bounding box center [227, 162] width 47 height 24
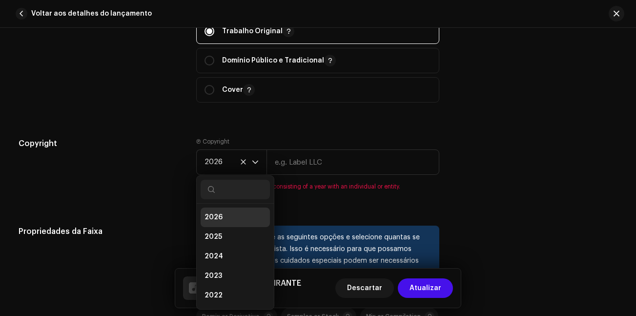
scroll to position [4, 0]
click at [226, 232] on li "2025" at bounding box center [234, 233] width 69 height 20
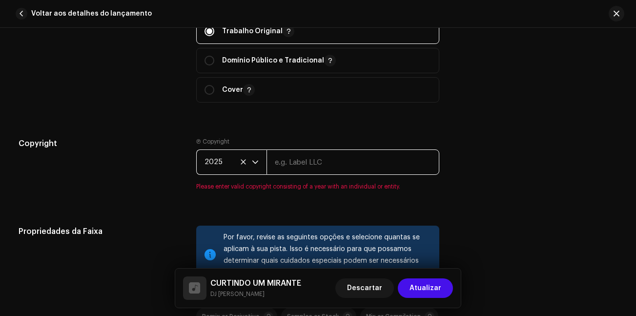
click at [325, 161] on input "text" at bounding box center [352, 161] width 173 height 25
type input "DJ [PERSON_NAME]"
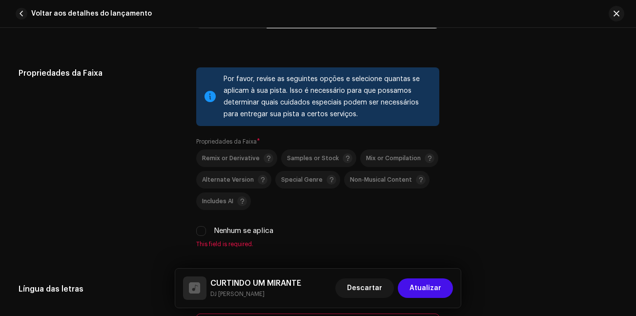
scroll to position [1463, 0]
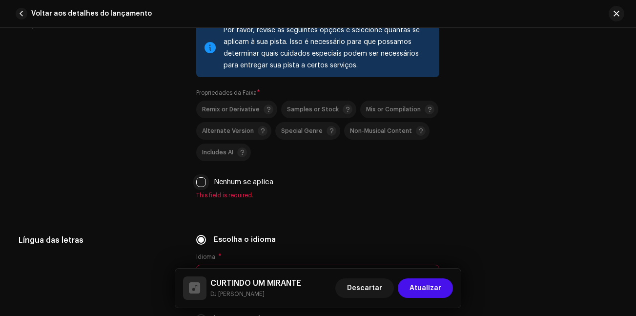
click at [202, 184] on input "Nenhum se aplica" at bounding box center [201, 182] width 10 height 10
checkbox input "true"
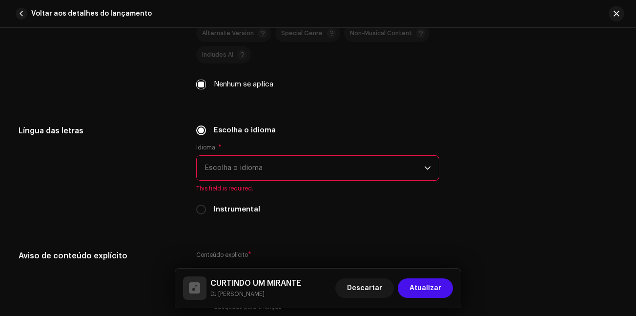
scroll to position [1610, 0]
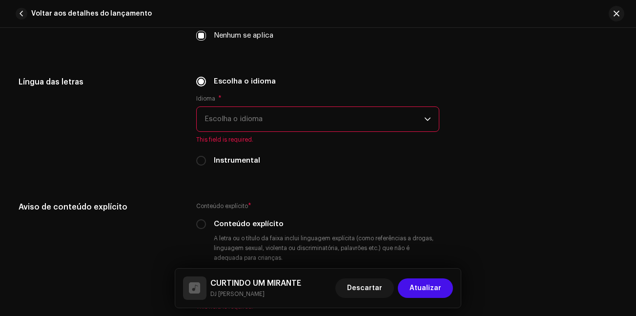
click at [276, 117] on span "Escolha o idioma" at bounding box center [313, 119] width 219 height 24
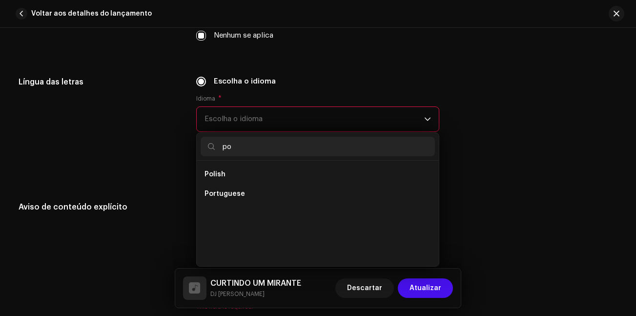
scroll to position [0, 0]
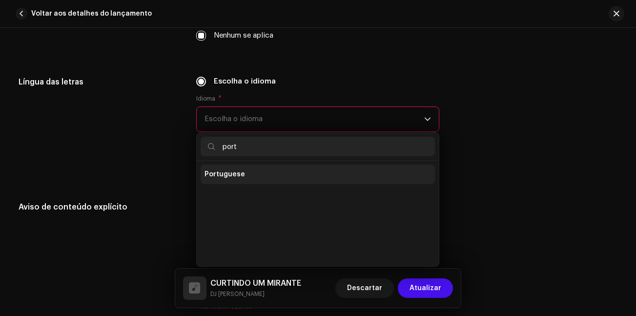
type input "port"
click at [256, 179] on li "Portuguese" at bounding box center [317, 174] width 234 height 20
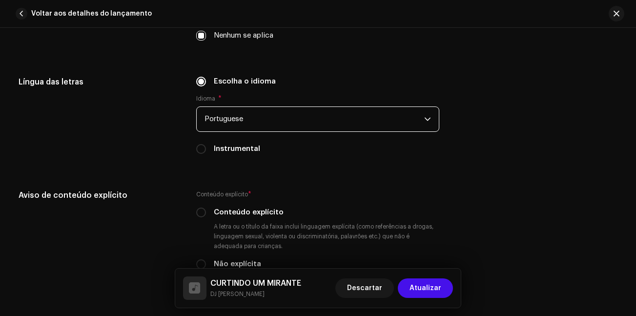
click at [98, 149] on div "Língua das letras" at bounding box center [100, 121] width 162 height 90
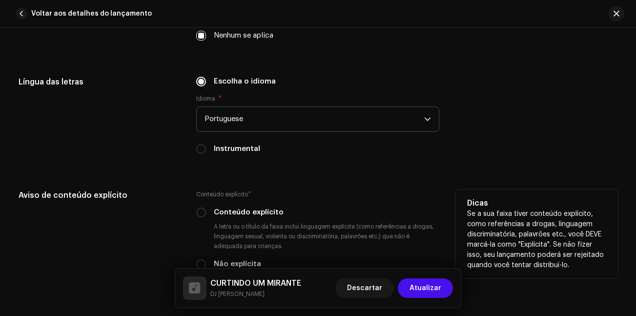
scroll to position [1707, 0]
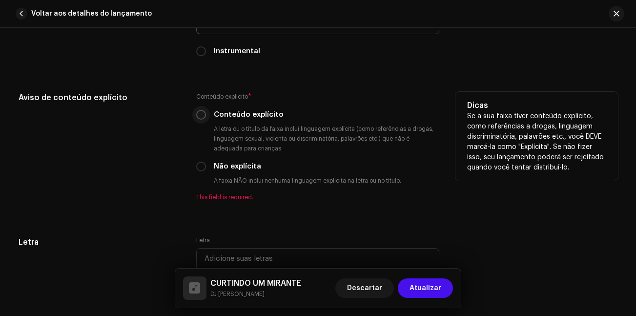
click at [200, 114] on input "Conteúdo explícito" at bounding box center [201, 115] width 10 height 10
radio input "true"
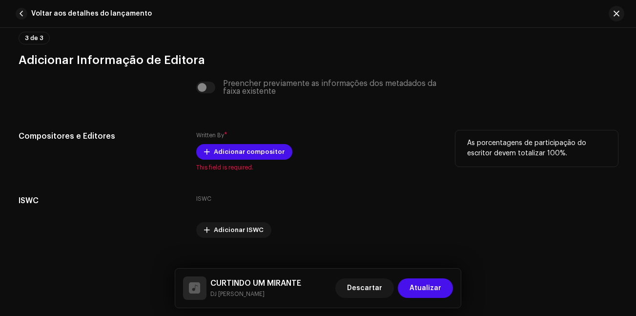
scroll to position [2015, 0]
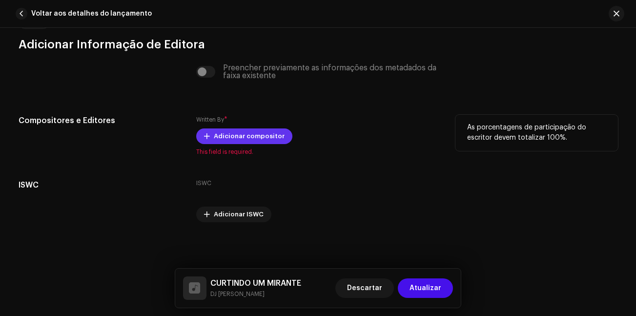
click at [233, 132] on span "Adicionar compositor" at bounding box center [249, 136] width 71 height 20
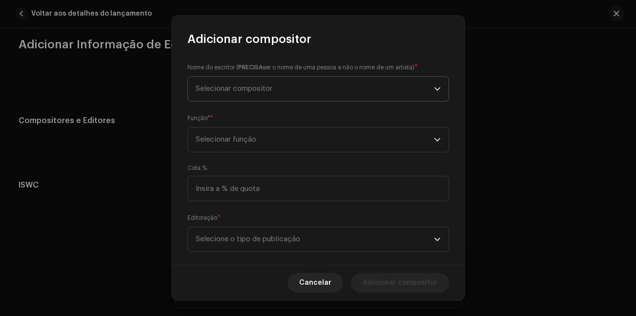
click at [272, 86] on span "Selecionar compositor" at bounding box center [234, 88] width 77 height 7
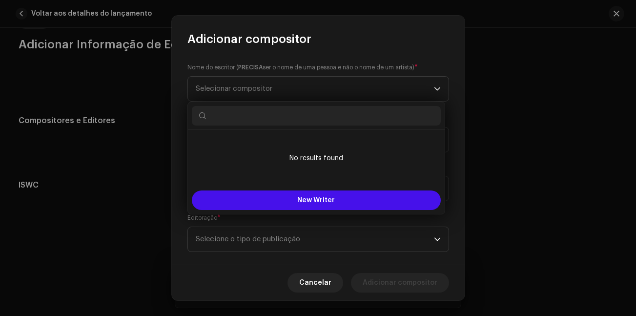
click at [271, 117] on input "text" at bounding box center [316, 116] width 249 height 20
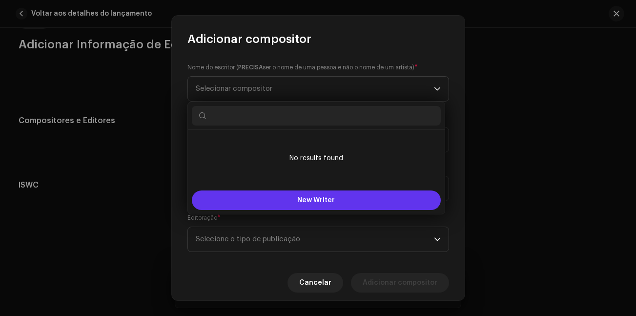
click at [313, 199] on span "New Writer" at bounding box center [316, 200] width 38 height 7
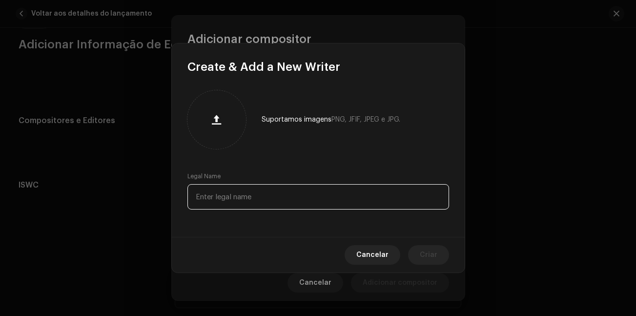
click at [230, 201] on input "text" at bounding box center [317, 196] width 261 height 25
click at [261, 188] on input "kaique" at bounding box center [317, 196] width 261 height 25
paste input "[PERSON_NAME]"
type input "[PERSON_NAME]"
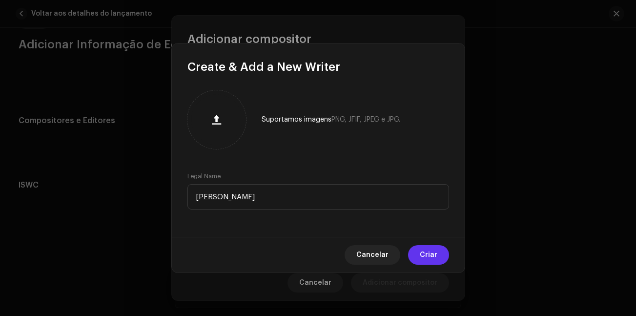
click at [447, 256] on button "Criar" at bounding box center [428, 255] width 41 height 20
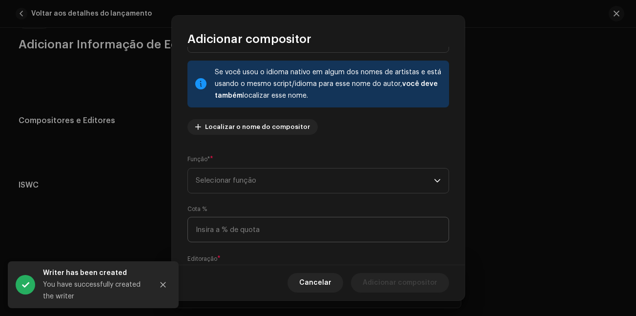
scroll to position [98, 0]
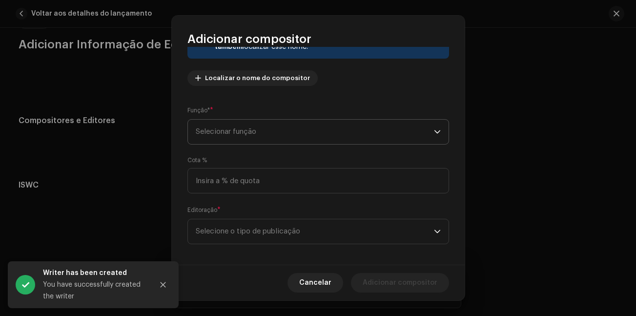
click at [289, 131] on span "Selecionar função" at bounding box center [315, 131] width 238 height 24
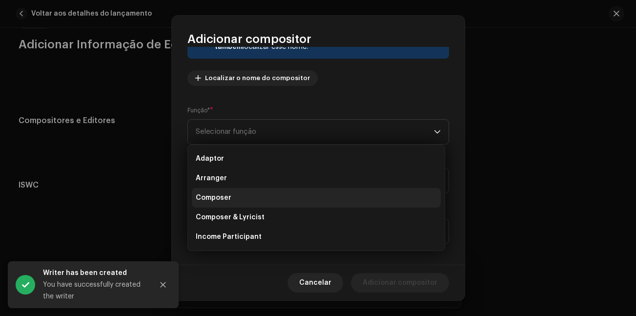
click at [243, 198] on li "Composer" at bounding box center [316, 198] width 249 height 20
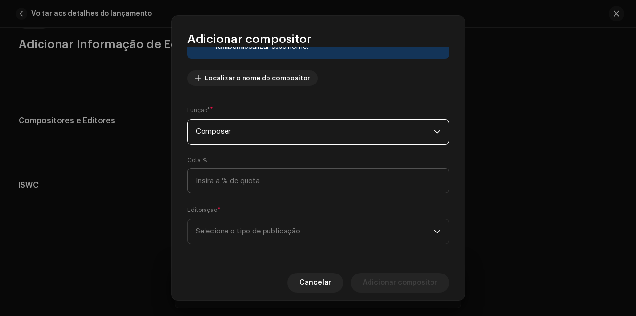
scroll to position [104, 0]
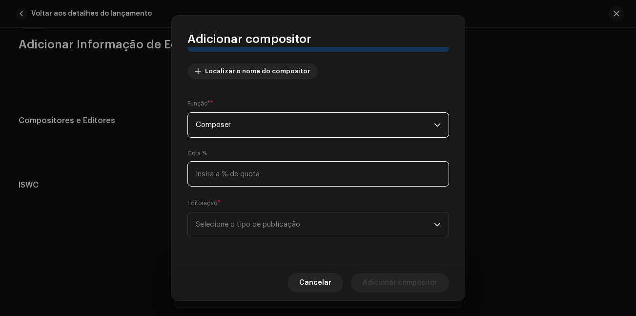
click at [277, 178] on input at bounding box center [317, 173] width 261 height 25
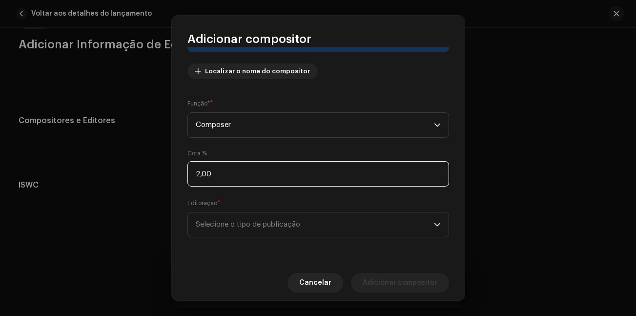
type input "20,00"
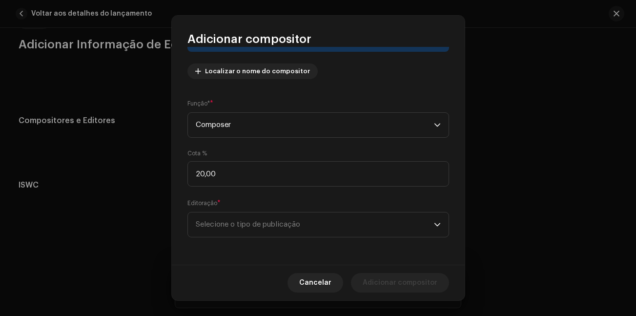
click at [212, 256] on div "Nome do escritor ( PRECISA ser o nome de uma pessoa e não o nome de um artista)…" at bounding box center [318, 155] width 293 height 217
click at [275, 232] on span "Selecione o tipo de publicação" at bounding box center [315, 224] width 238 height 24
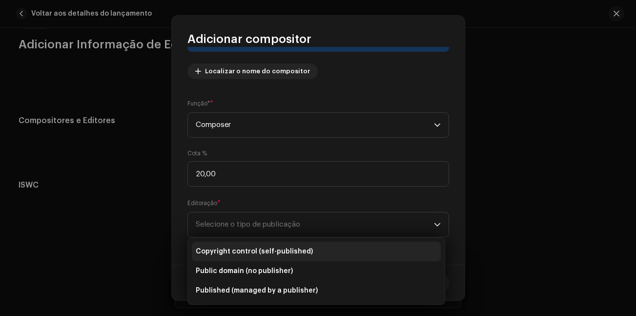
click at [307, 252] on span "Copyright control (self-published)" at bounding box center [254, 251] width 117 height 10
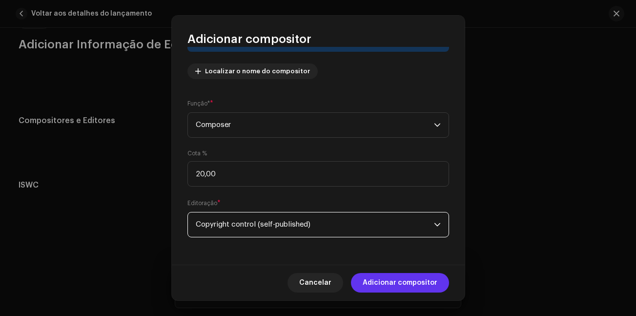
click at [387, 287] on span "Adicionar compositor" at bounding box center [399, 283] width 75 height 20
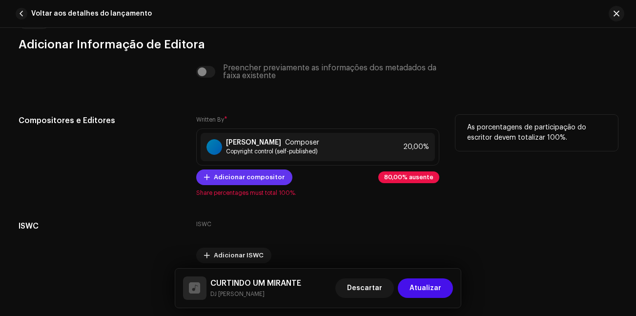
click at [268, 178] on span "Adicionar compositor" at bounding box center [249, 177] width 71 height 20
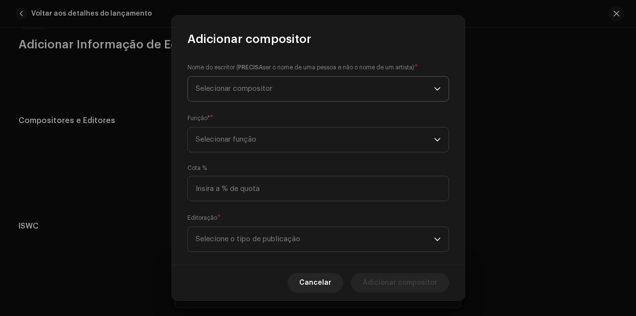
click at [253, 86] on span "Selecionar compositor" at bounding box center [234, 88] width 77 height 7
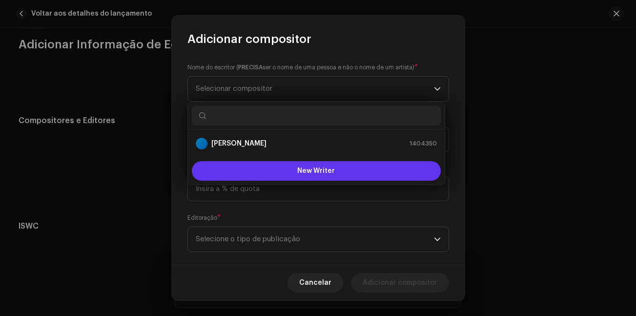
click at [285, 167] on button "New Writer" at bounding box center [316, 171] width 249 height 20
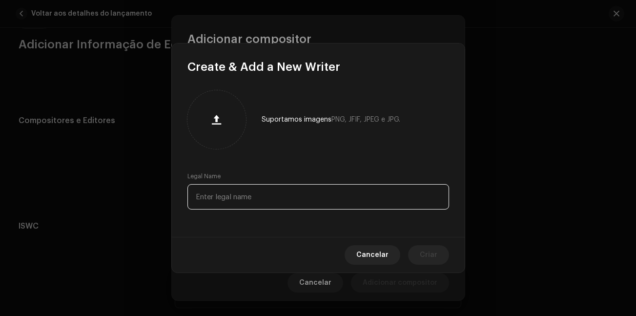
click at [236, 196] on input "text" at bounding box center [317, 196] width 261 height 25
type input "[PERSON_NAME]"
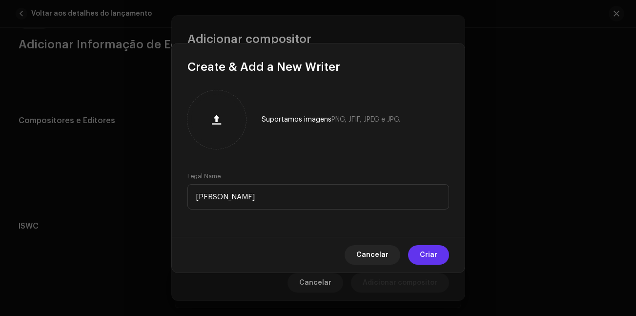
click at [424, 249] on span "Criar" at bounding box center [428, 255] width 18 height 20
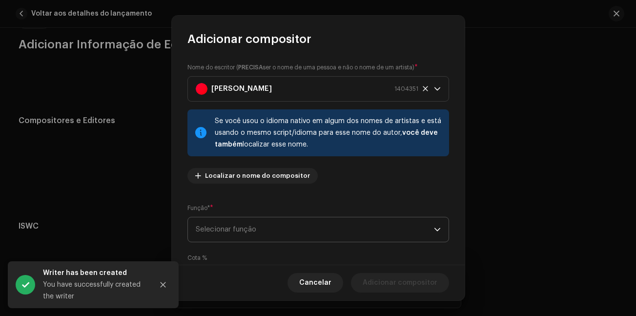
click at [247, 236] on span "Selecionar função" at bounding box center [315, 229] width 238 height 24
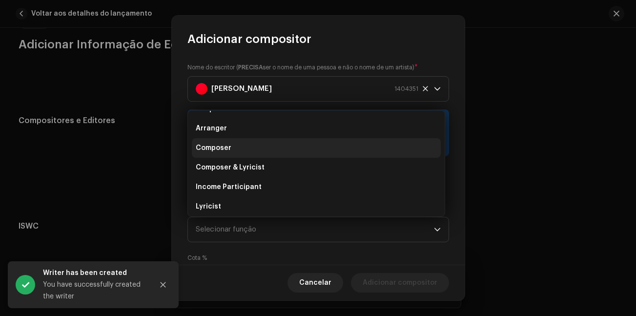
scroll to position [0, 0]
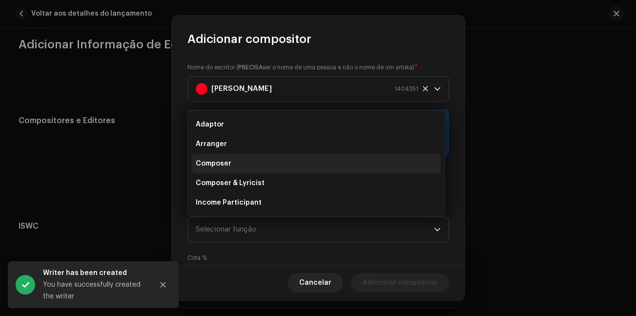
click at [256, 165] on li "Composer" at bounding box center [316, 164] width 249 height 20
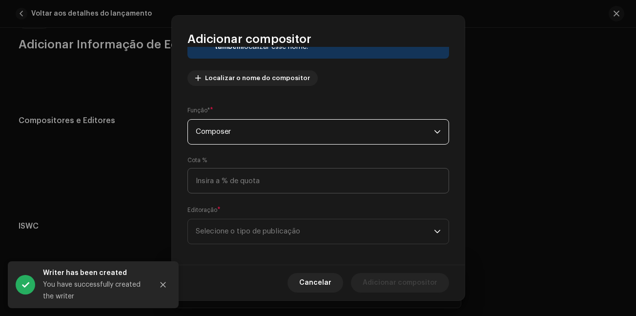
scroll to position [104, 0]
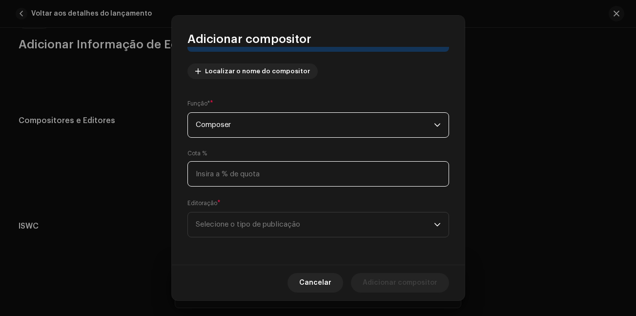
click at [286, 175] on input at bounding box center [317, 173] width 261 height 25
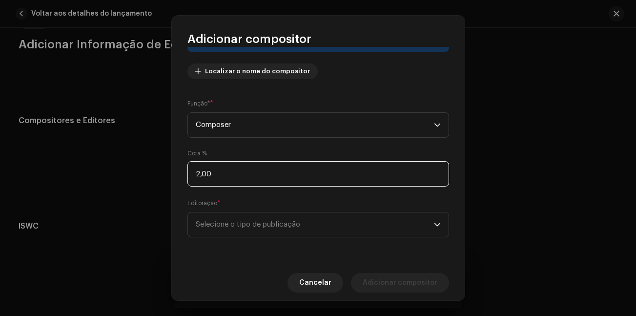
type input "20,00"
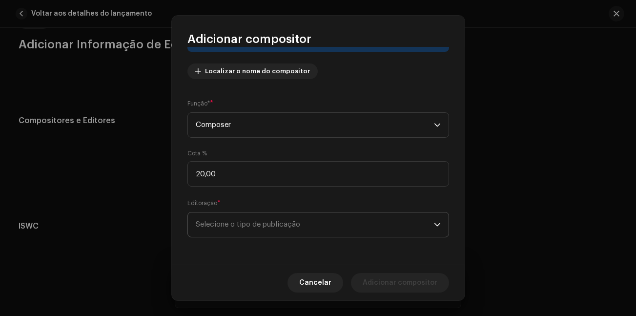
click at [273, 232] on span "Selecione o tipo de publicação" at bounding box center [315, 224] width 238 height 24
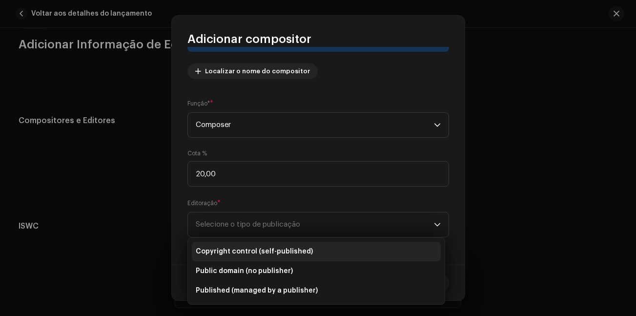
click at [282, 254] on span "Copyright control (self-published)" at bounding box center [254, 251] width 117 height 10
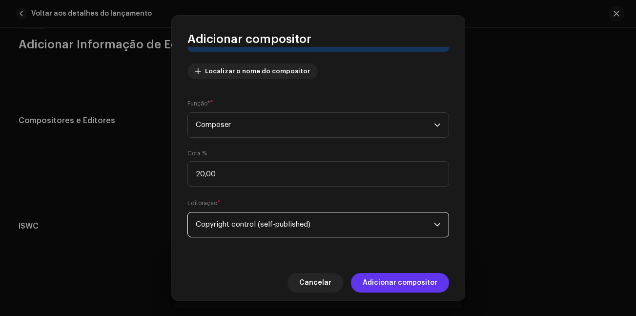
click at [400, 277] on span "Adicionar compositor" at bounding box center [399, 283] width 75 height 20
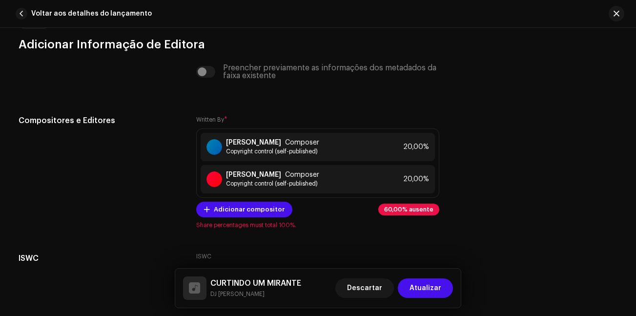
scroll to position [2064, 0]
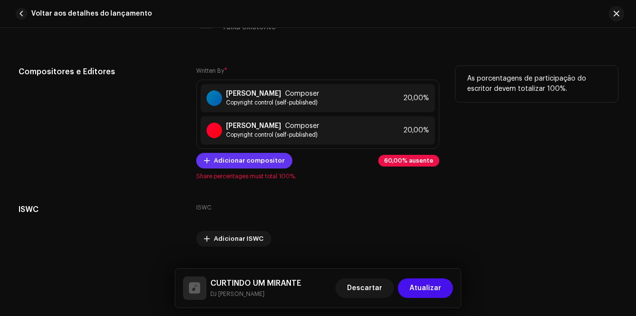
click at [252, 161] on span "Adicionar compositor" at bounding box center [249, 161] width 71 height 20
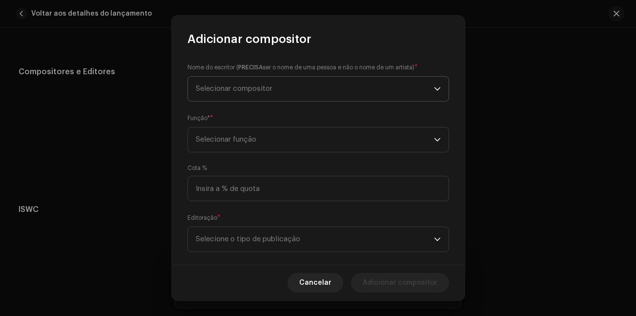
click at [253, 95] on span "Selecionar compositor" at bounding box center [315, 89] width 238 height 24
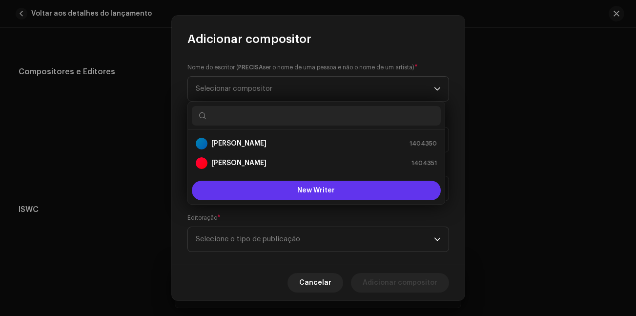
click at [278, 190] on button "New Writer" at bounding box center [316, 190] width 249 height 20
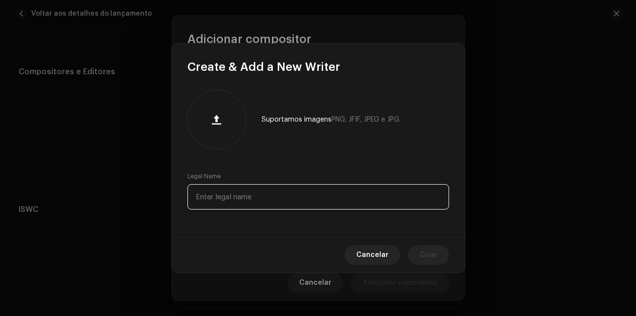
click at [239, 190] on input "text" at bounding box center [317, 196] width 261 height 25
type input "[PERSON_NAME]"
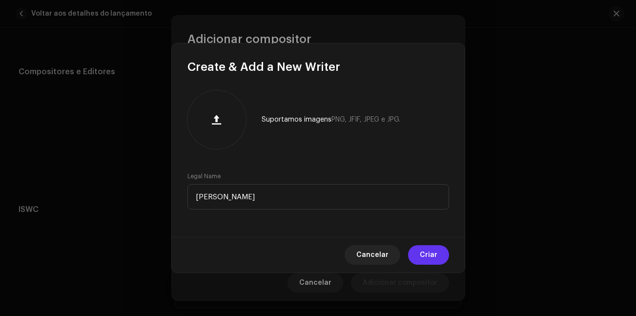
click at [433, 258] on span "Criar" at bounding box center [428, 255] width 18 height 20
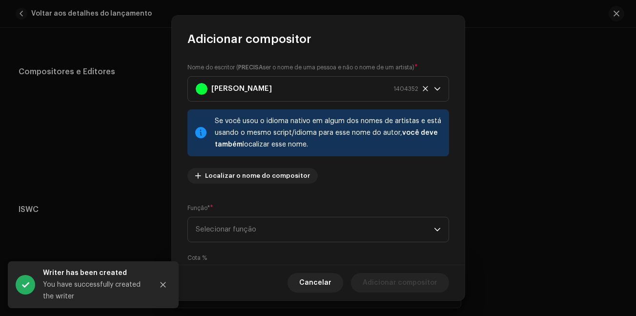
click at [266, 159] on div "Nome do escritor ( PRECISA ser o nome de uma pessoa e não o nome de um artista)…" at bounding box center [317, 126] width 261 height 129
click at [257, 224] on span "Selecionar função" at bounding box center [315, 229] width 238 height 24
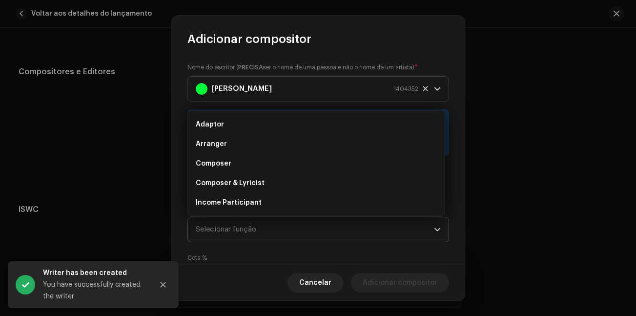
scroll to position [16, 0]
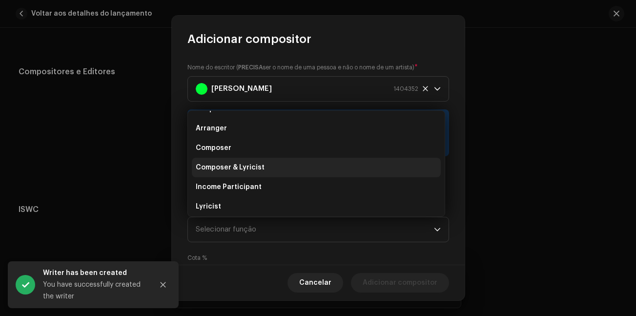
click at [249, 167] on span "Composer & Lyricist" at bounding box center [230, 167] width 69 height 10
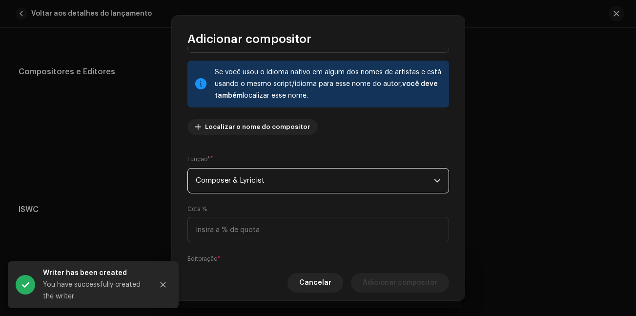
scroll to position [98, 0]
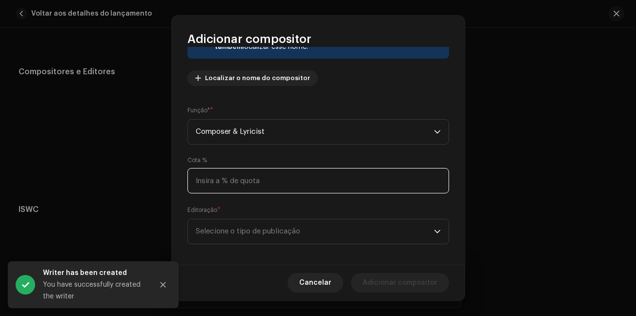
click at [260, 176] on input at bounding box center [317, 180] width 261 height 25
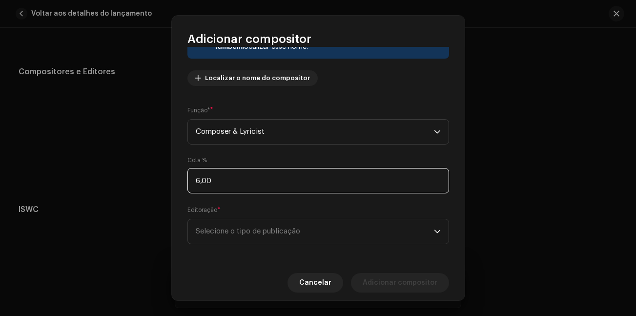
type input "60,00"
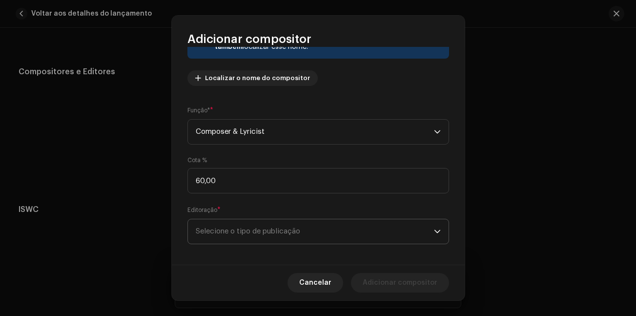
click at [245, 237] on span "Selecione o tipo de publicação" at bounding box center [315, 231] width 238 height 24
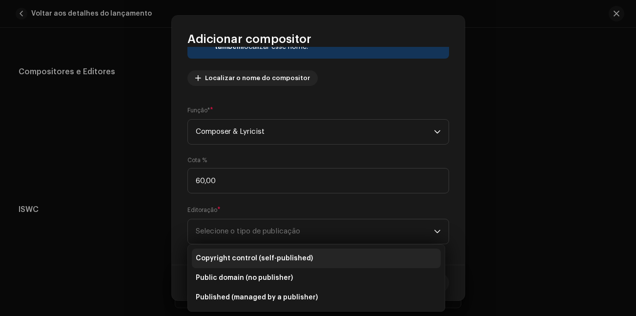
click at [252, 259] on span "Copyright control (self-published)" at bounding box center [254, 258] width 117 height 10
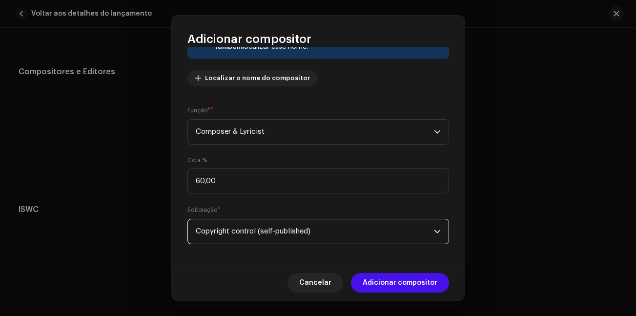
scroll to position [104, 0]
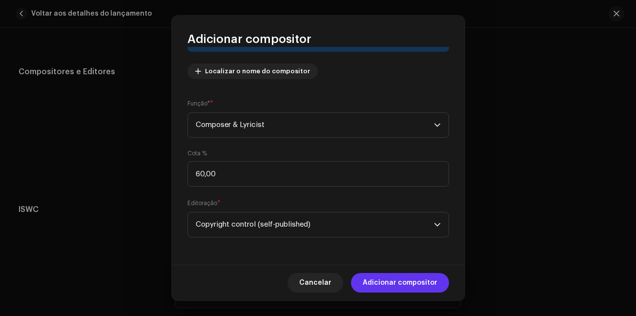
click at [396, 282] on span "Adicionar compositor" at bounding box center [399, 283] width 75 height 20
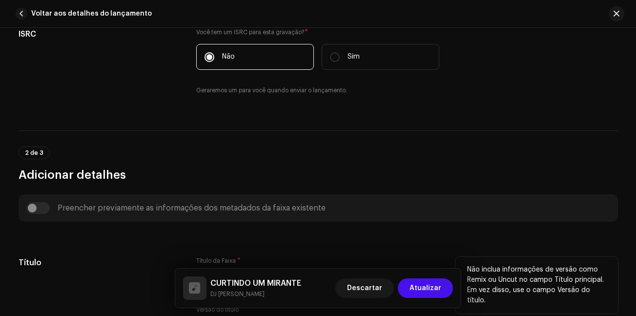
scroll to position [304, 0]
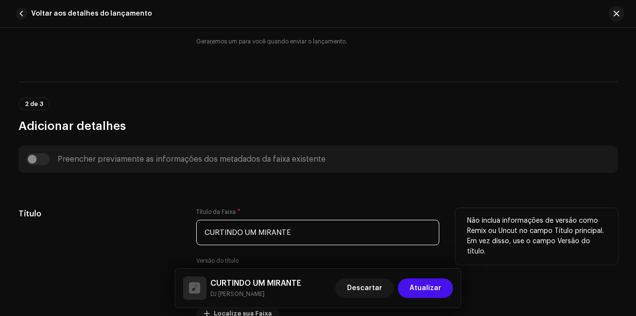
click at [295, 232] on input "CURTINDO UM MIRANTE" at bounding box center [317, 231] width 243 height 25
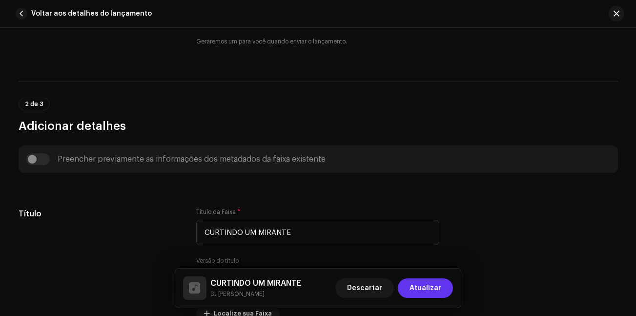
click at [419, 285] on span "Atualizar" at bounding box center [425, 288] width 32 height 20
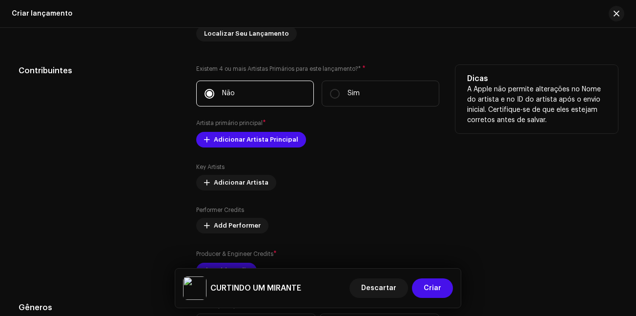
scroll to position [1073, 0]
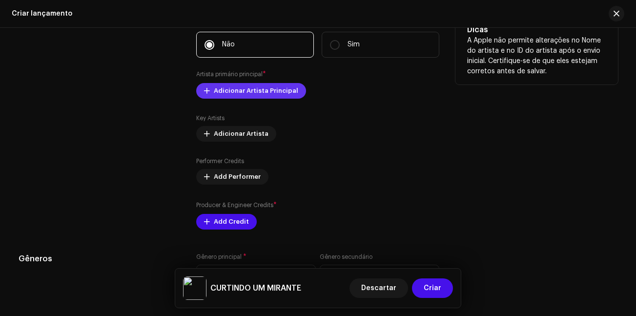
click at [276, 95] on span "Adicionar Artista Principal" at bounding box center [256, 91] width 84 height 20
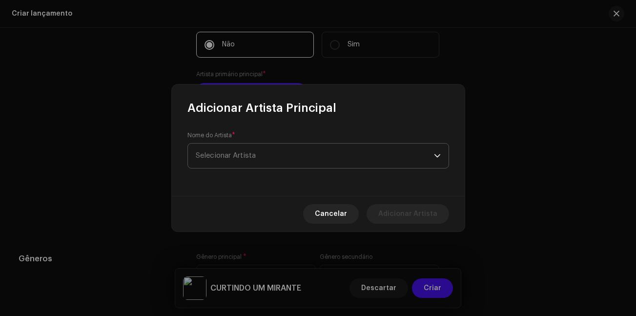
click at [261, 165] on span "Selecionar Artista" at bounding box center [315, 155] width 238 height 24
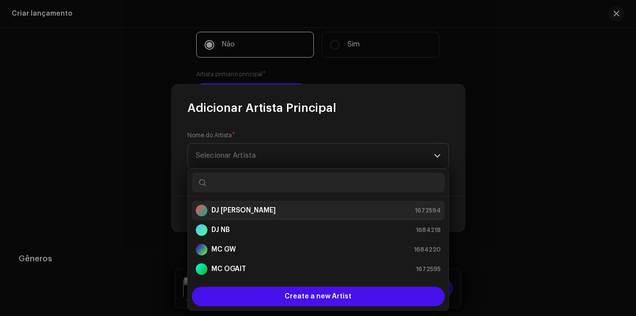
click at [235, 211] on strong "DJ [PERSON_NAME]" at bounding box center [243, 210] width 64 height 10
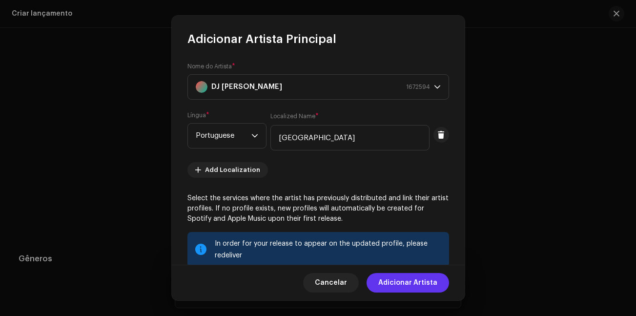
click at [399, 286] on span "Adicionar Artista" at bounding box center [407, 283] width 59 height 20
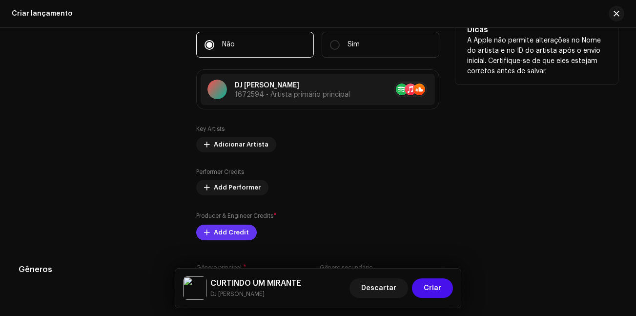
click at [233, 234] on span "Add Credit" at bounding box center [231, 232] width 35 height 20
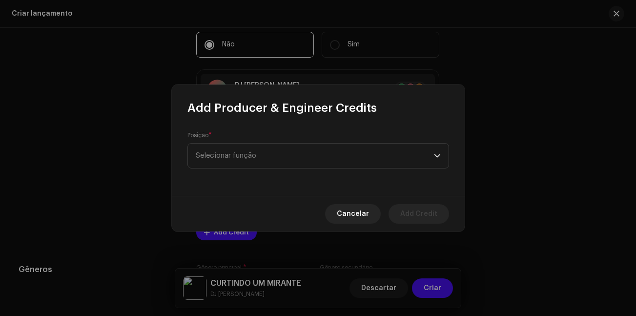
click at [234, 140] on div "Posição * Selecionar função" at bounding box center [317, 149] width 261 height 37
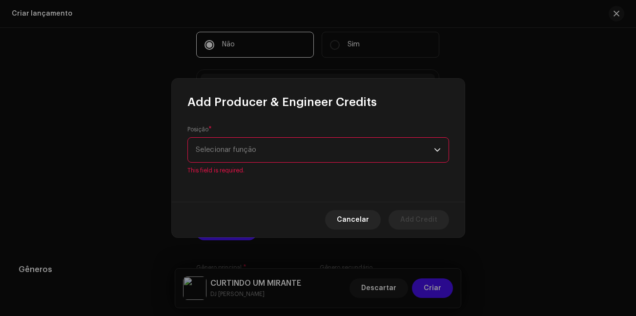
click at [235, 157] on span "Selecionar função" at bounding box center [315, 150] width 238 height 24
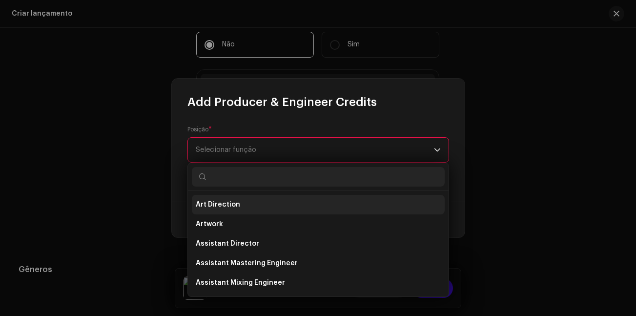
click at [249, 209] on li "Art Direction" at bounding box center [318, 205] width 253 height 20
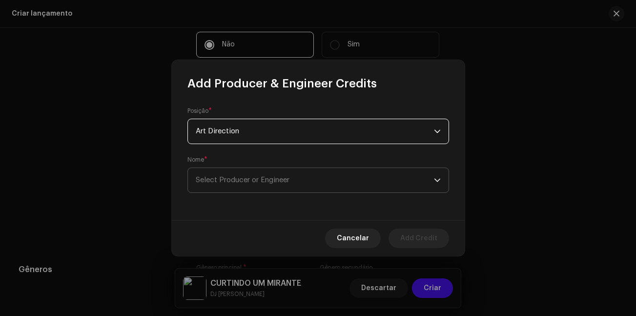
click at [300, 182] on span "Select Producer or Engineer" at bounding box center [315, 180] width 238 height 24
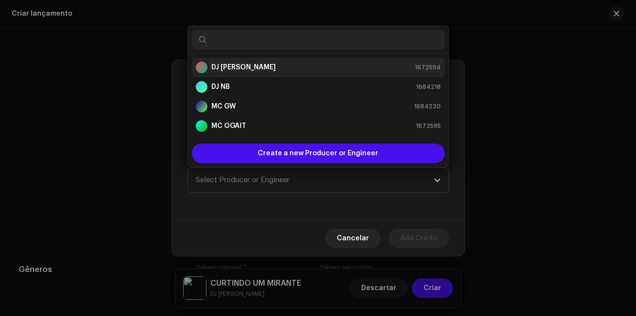
click at [235, 61] on li "DJ [PERSON_NAME] 1672594" at bounding box center [318, 68] width 253 height 20
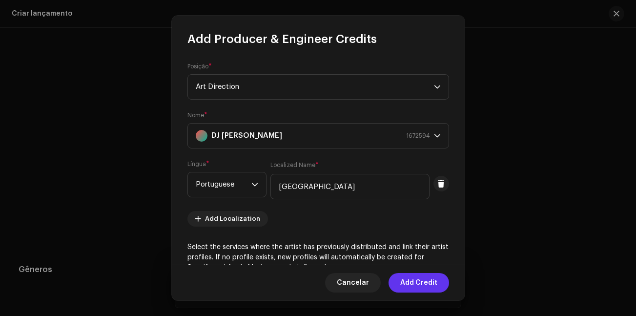
click at [413, 282] on span "Add Credit" at bounding box center [418, 283] width 37 height 20
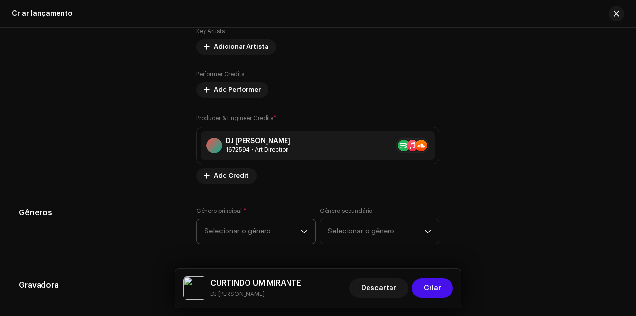
scroll to position [1219, 0]
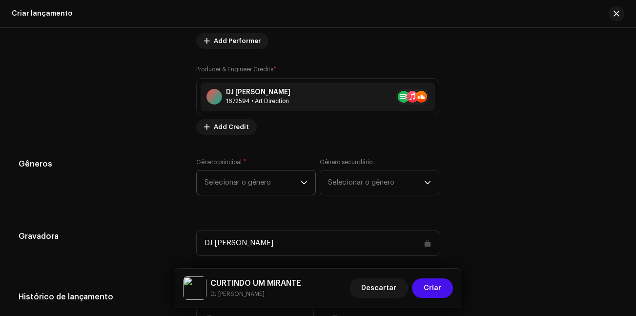
click at [278, 184] on span "Selecionar o gênero" at bounding box center [252, 182] width 96 height 24
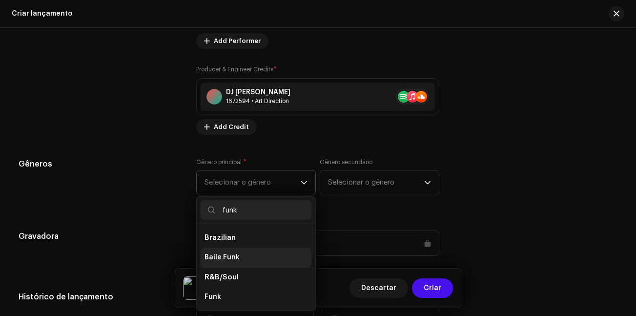
type input "funk"
click at [227, 259] on span "Baile Funk" at bounding box center [221, 257] width 35 height 10
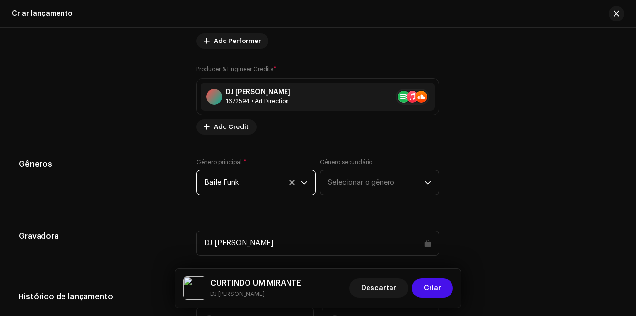
click at [404, 177] on span "Selecionar o gênero" at bounding box center [376, 182] width 96 height 24
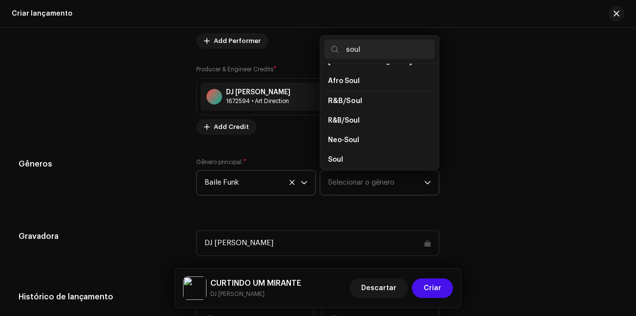
scroll to position [0, 0]
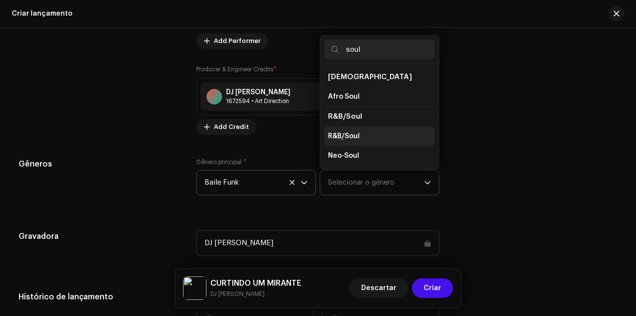
type input "soul"
click at [348, 139] on span "R&B/Soul" at bounding box center [344, 136] width 32 height 10
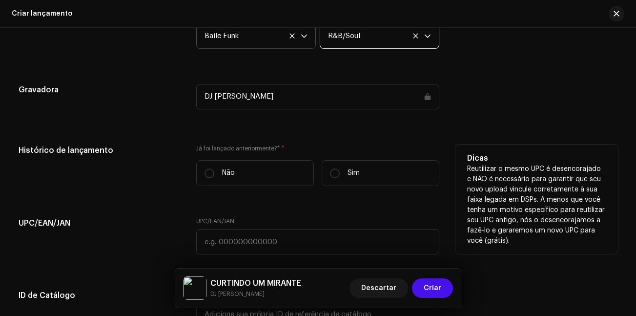
scroll to position [1414, 0]
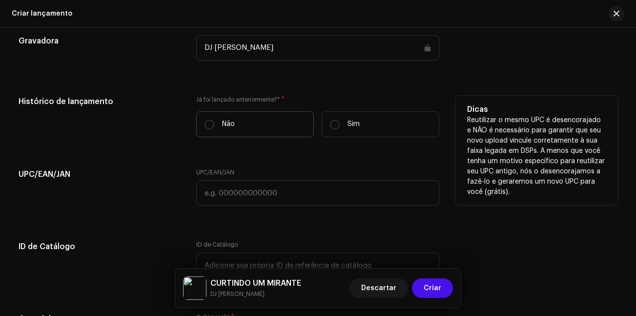
click at [207, 131] on label "Não" at bounding box center [255, 124] width 118 height 26
click at [207, 129] on input "Não" at bounding box center [209, 124] width 10 height 10
radio input "true"
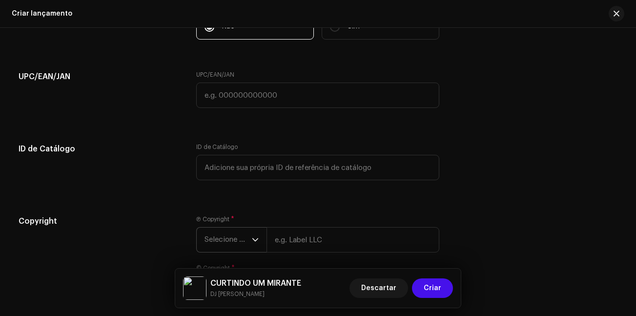
scroll to position [1603, 0]
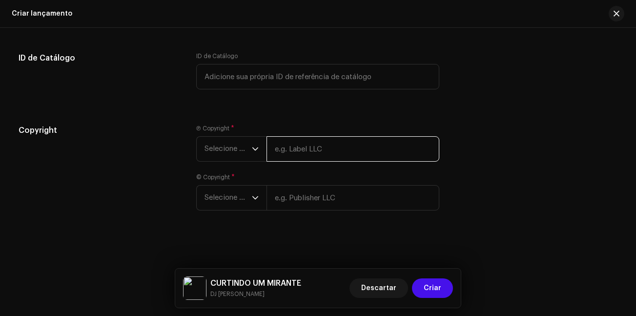
click at [309, 144] on input "text" at bounding box center [352, 148] width 173 height 25
type input "DJ [PERSON_NAME]"
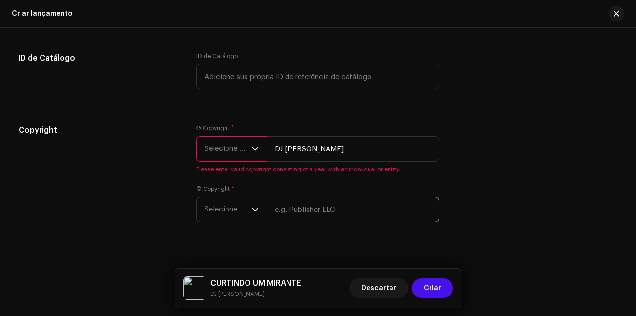
click at [312, 204] on input "text" at bounding box center [352, 209] width 173 height 25
type input "DJ [PERSON_NAME]"
click at [234, 207] on span "Selecione o ano" at bounding box center [227, 209] width 47 height 24
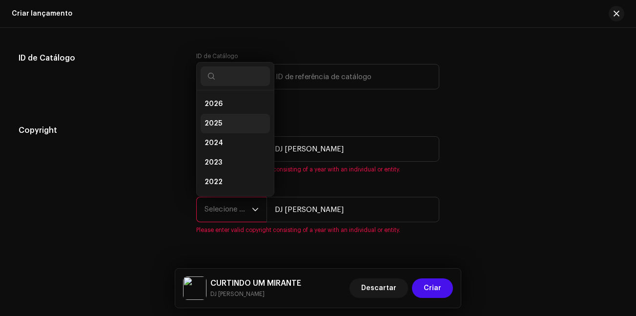
scroll to position [16, 0]
click at [220, 100] on li "2025" at bounding box center [234, 108] width 69 height 20
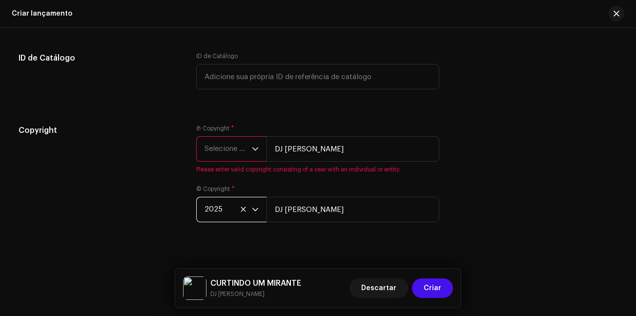
click at [220, 155] on span "Selecione o ano" at bounding box center [227, 149] width 47 height 24
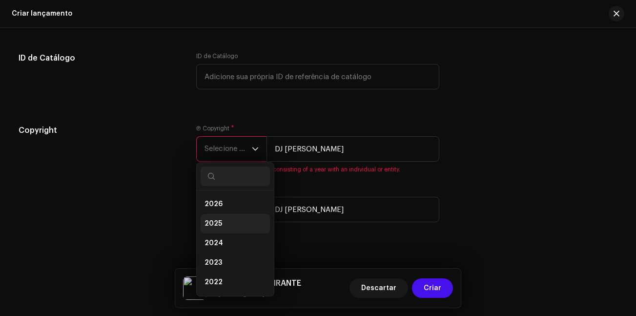
click at [219, 221] on span "2025" at bounding box center [213, 224] width 18 height 10
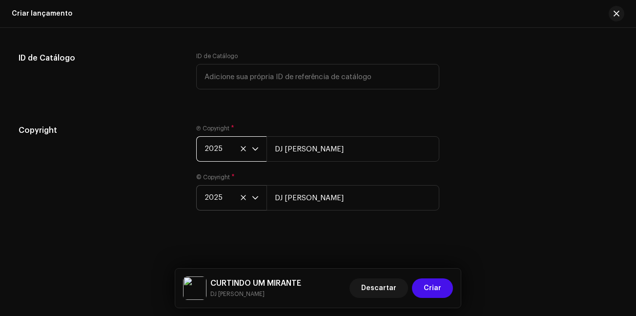
scroll to position [1554, 0]
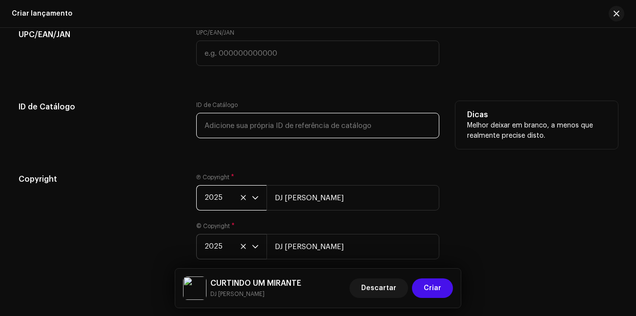
click at [259, 129] on input "text" at bounding box center [317, 125] width 243 height 25
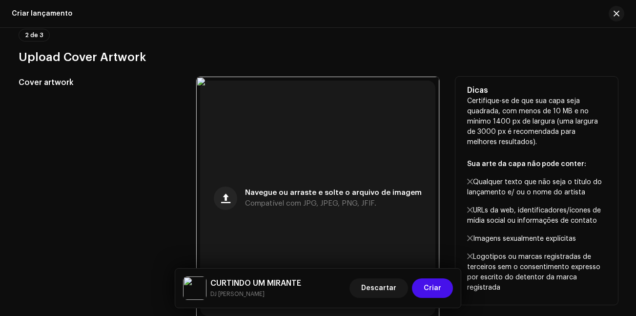
scroll to position [383, 0]
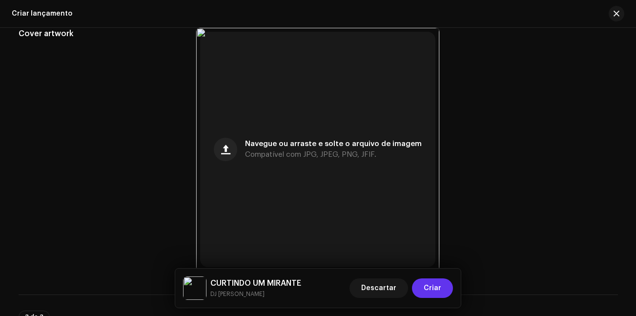
click at [431, 289] on span "Criar" at bounding box center [432, 288] width 18 height 20
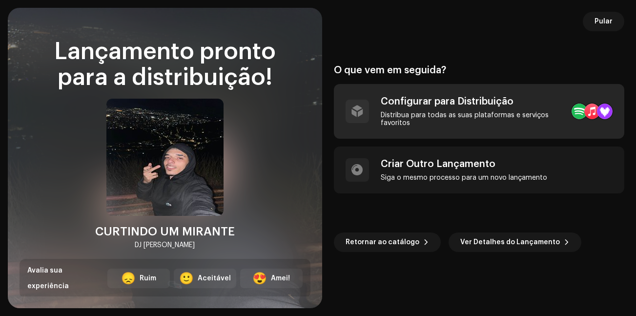
click at [394, 96] on div "Configurar para Distribuição" at bounding box center [471, 102] width 183 height 12
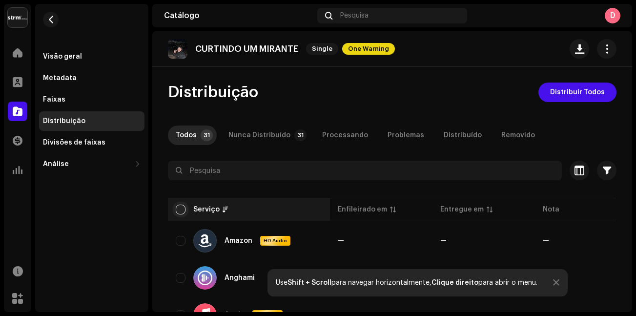
click at [179, 210] on input "checkbox" at bounding box center [181, 209] width 10 height 10
checkbox input "true"
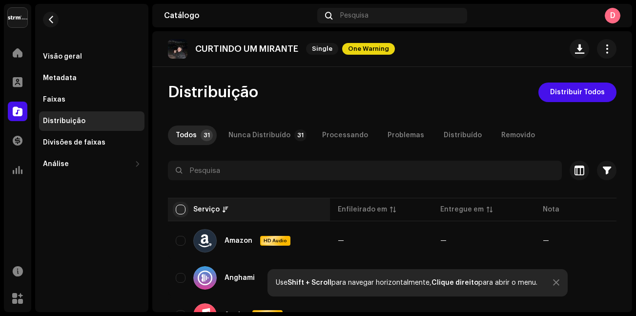
checkbox input "true"
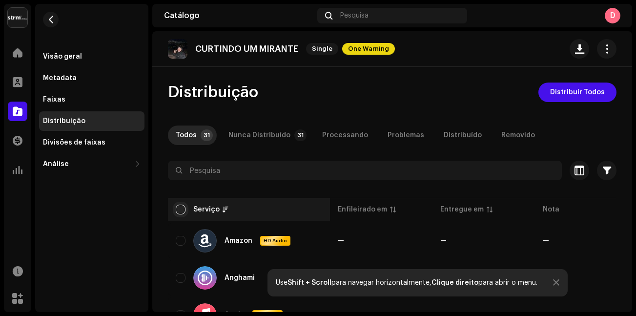
checkbox input "true"
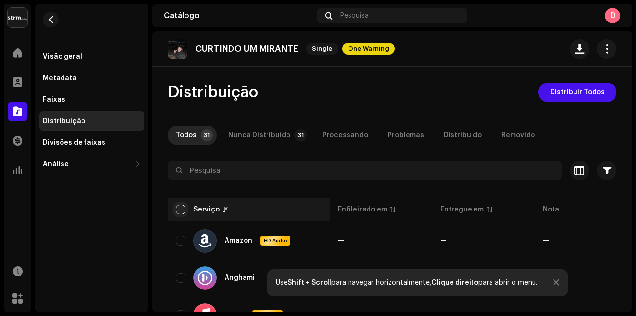
checkbox input "true"
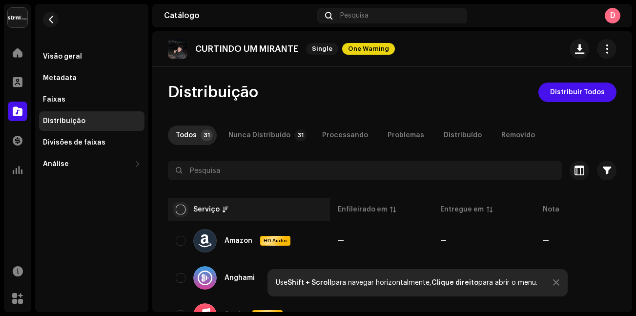
checkbox input "true"
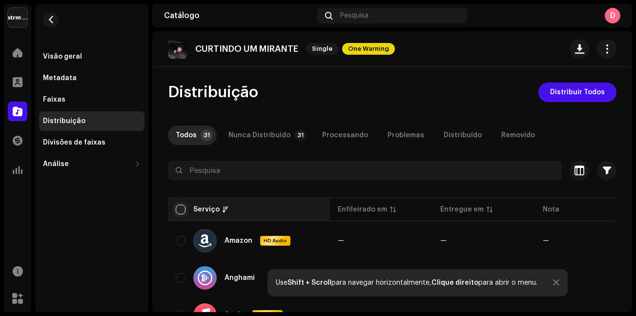
checkbox input "true"
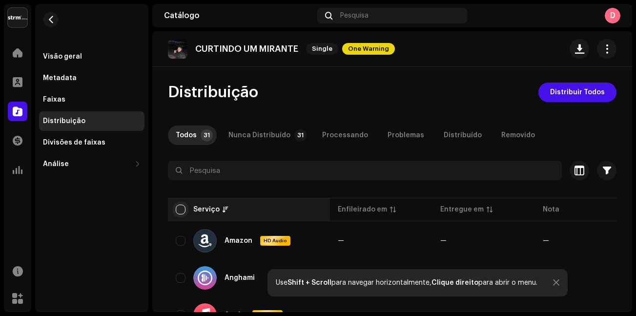
checkbox input "true"
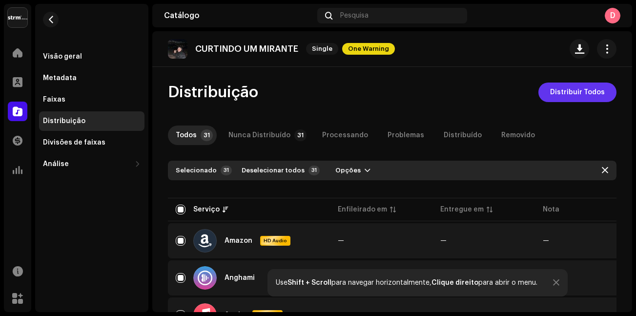
click at [559, 92] on span "Distribuir Todos" at bounding box center [577, 92] width 55 height 20
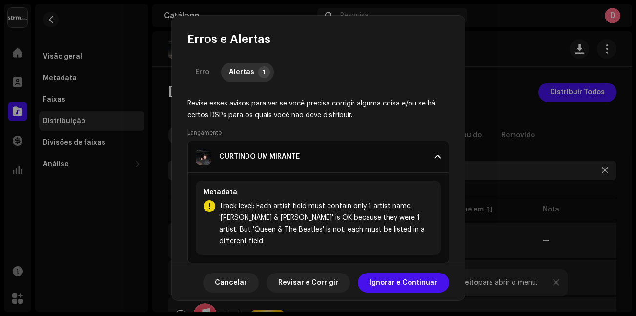
scroll to position [2, 0]
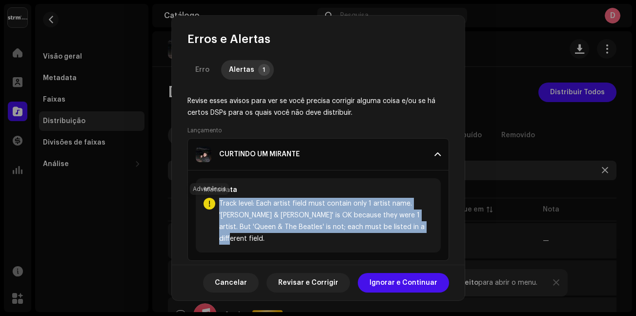
drag, startPoint x: 418, startPoint y: 234, endPoint x: 207, endPoint y: 205, distance: 212.2
click at [207, 205] on div "Metadata Track level: Each artist field must contain only 1 artist name. '[PERS…" at bounding box center [318, 215] width 245 height 74
copy span "Track level: Each artist field must contain only 1 artist name. '[PERSON_NAME] …"
click at [397, 285] on span "Ignorar e Continuar" at bounding box center [403, 283] width 68 height 20
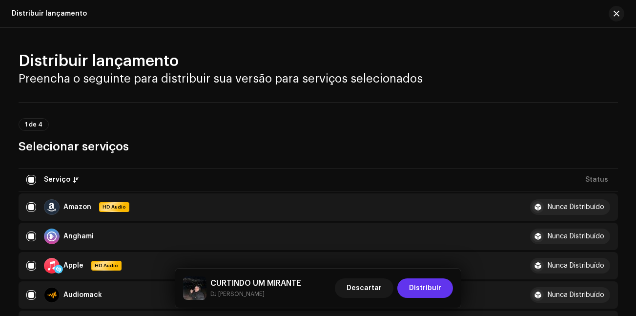
click at [438, 294] on span "Distribuir" at bounding box center [425, 288] width 32 height 20
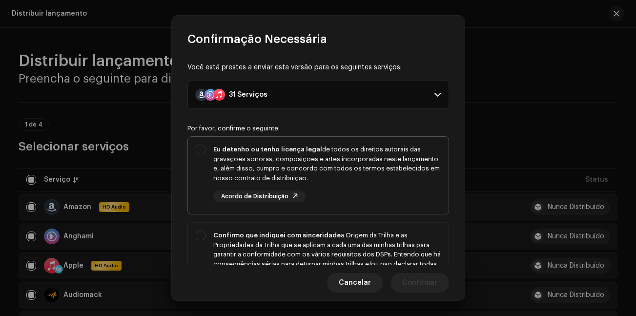
click at [218, 138] on div "Eu detenho ou tenho licença legal de todos os direitos autorais das gravações s…" at bounding box center [318, 173] width 260 height 73
checkbox input "true"
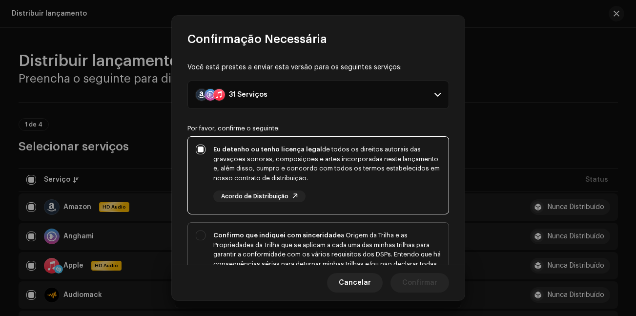
click at [266, 237] on strong "Confirmo que indiquei com sinceridade" at bounding box center [276, 235] width 127 height 6
checkbox input "true"
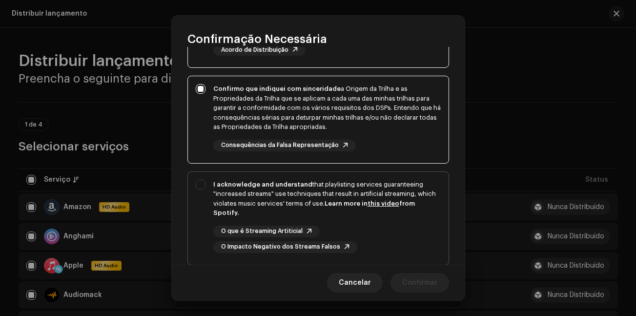
click at [262, 191] on div "I acknowledge and understand that playlisting services guaranteeing "increased …" at bounding box center [326, 198] width 227 height 38
checkbox input "true"
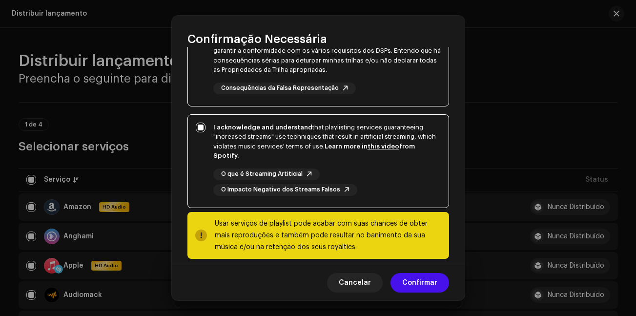
click at [422, 271] on div "Cancelar Confirmar" at bounding box center [318, 282] width 293 height 36
click at [423, 274] on span "Confirmar" at bounding box center [419, 283] width 35 height 20
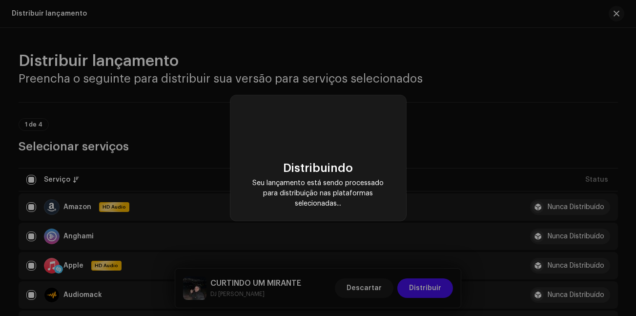
checkbox input "false"
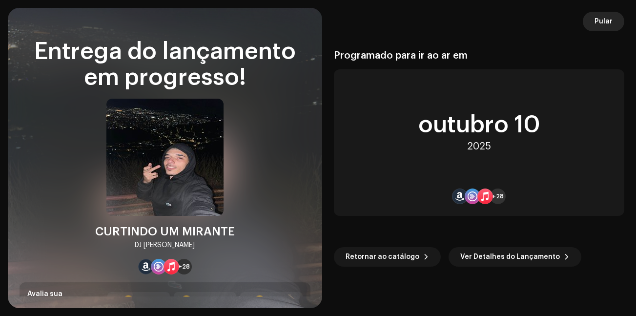
click at [600, 17] on span "Pular" at bounding box center [603, 22] width 18 height 20
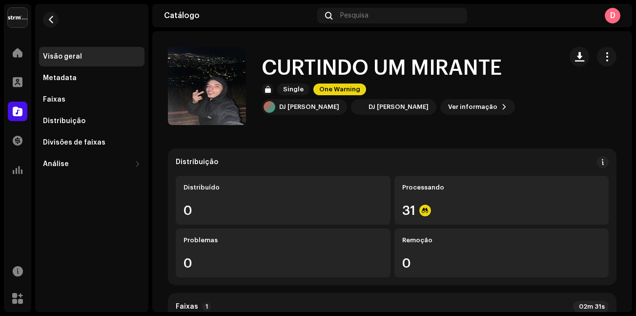
click at [336, 90] on span "One Warning" at bounding box center [339, 89] width 53 height 12
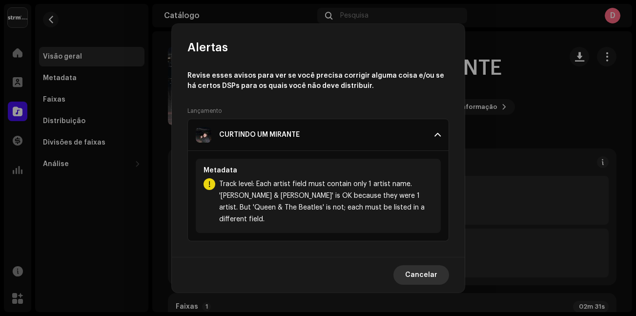
click at [427, 268] on span "Cancelar" at bounding box center [421, 275] width 32 height 20
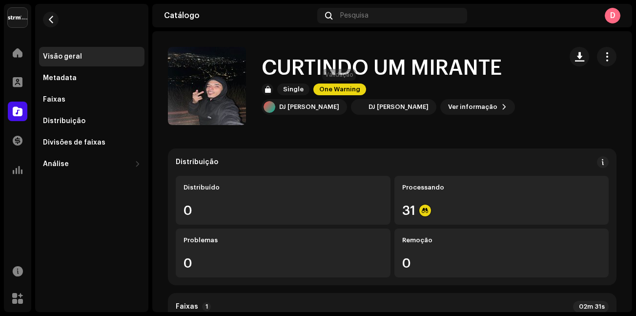
click at [339, 90] on span "One Warning" at bounding box center [339, 89] width 53 height 12
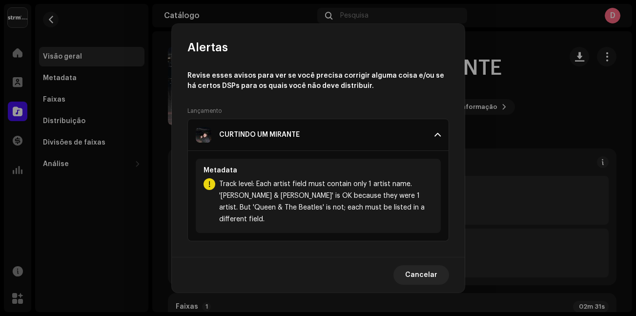
click at [320, 196] on span "Track level: Each artist field must contain only 1 artist name. '[PERSON_NAME] …" at bounding box center [326, 201] width 214 height 47
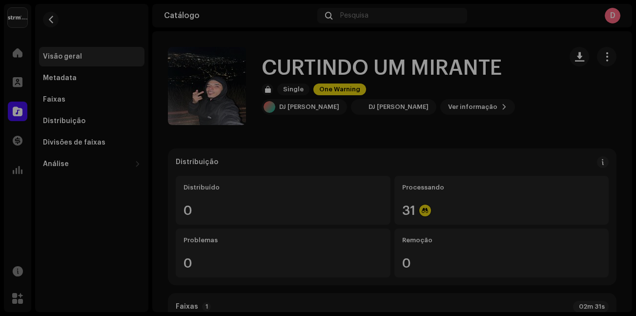
click at [473, 103] on div "Alertas Revise esses avisos para ver se você precisa corrigir alguma coisa e/ou…" at bounding box center [318, 158] width 636 height 316
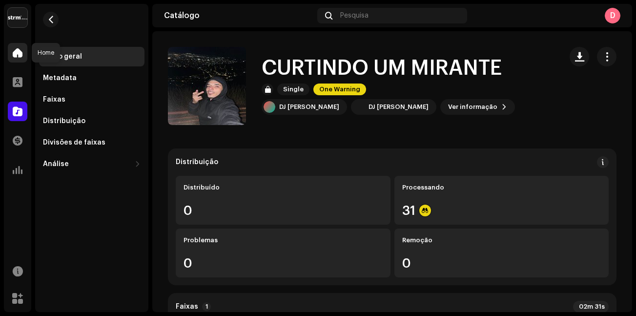
click at [19, 55] on span at bounding box center [18, 53] width 10 height 8
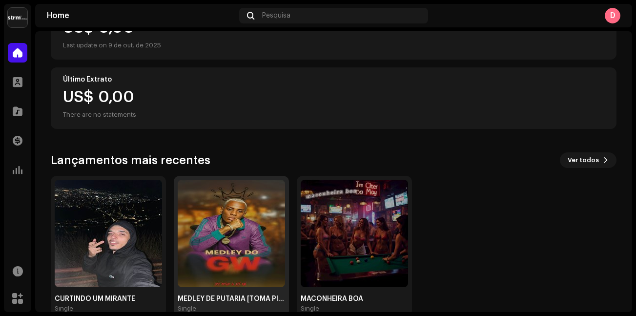
scroll to position [166, 0]
